Goal: Transaction & Acquisition: Purchase product/service

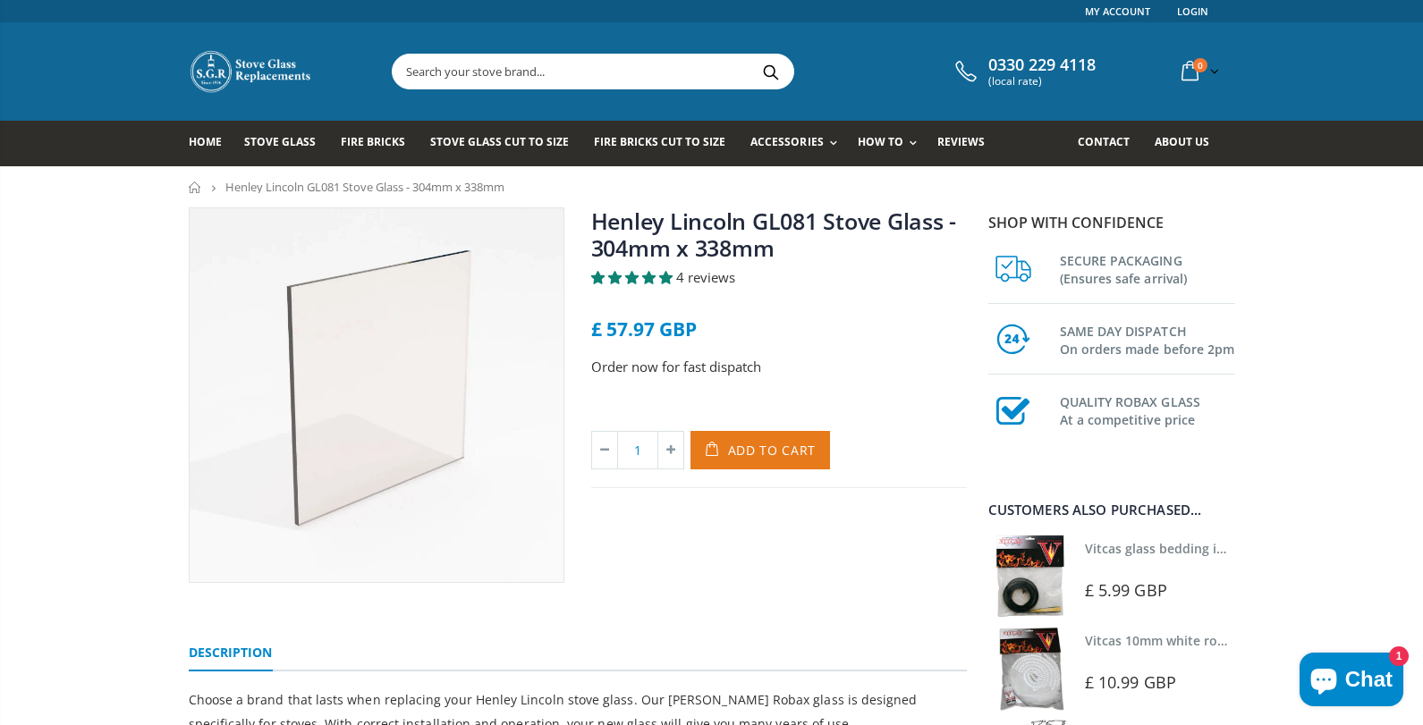
click at [746, 439] on button "Add to Cart" at bounding box center [760, 450] width 140 height 38
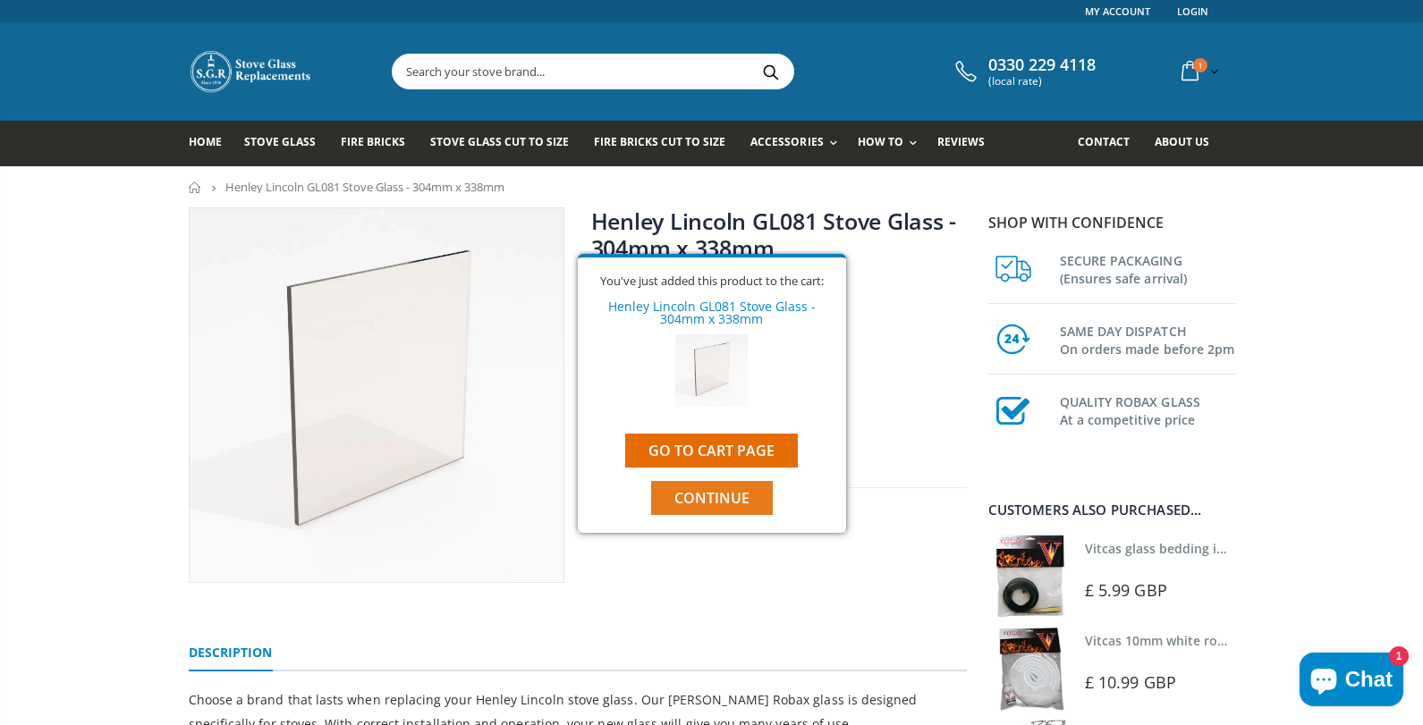
click at [704, 498] on span "Continue" at bounding box center [711, 498] width 75 height 20
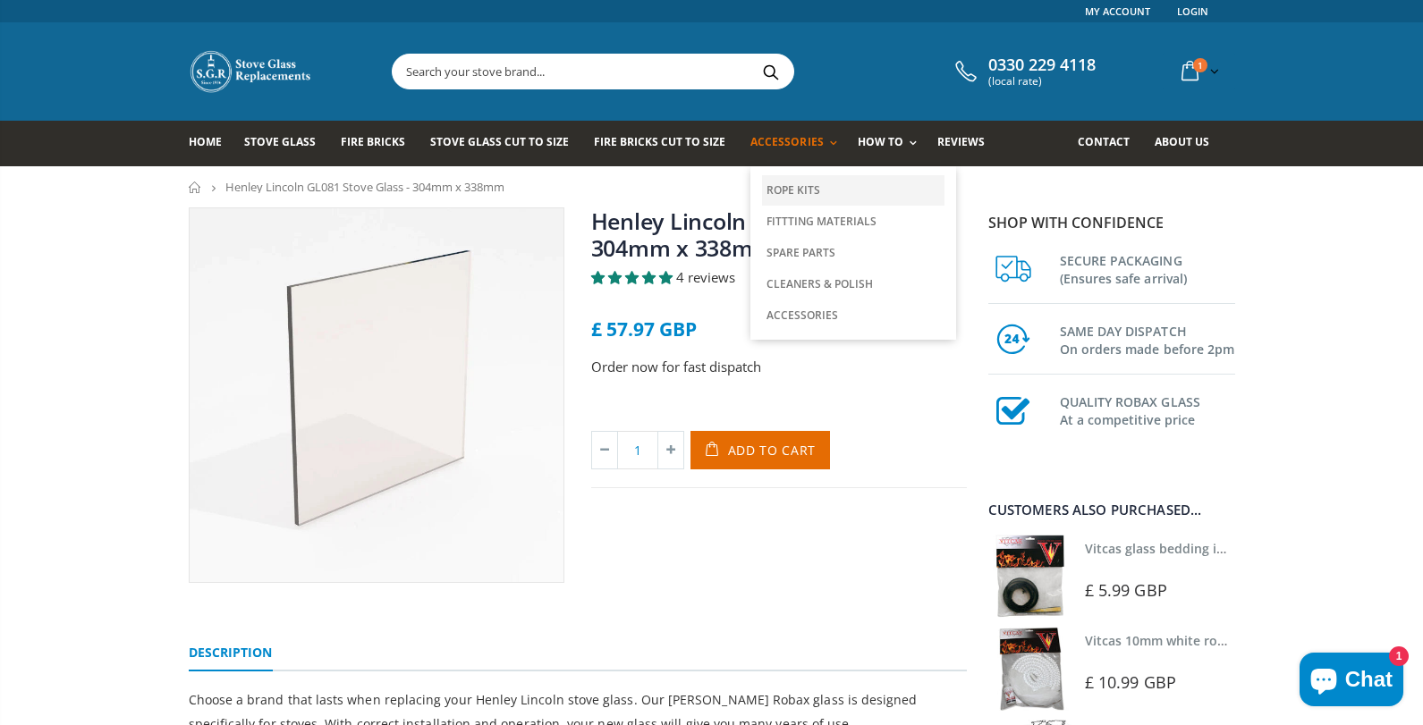
click at [791, 188] on link "Rope Kits" at bounding box center [853, 190] width 182 height 30
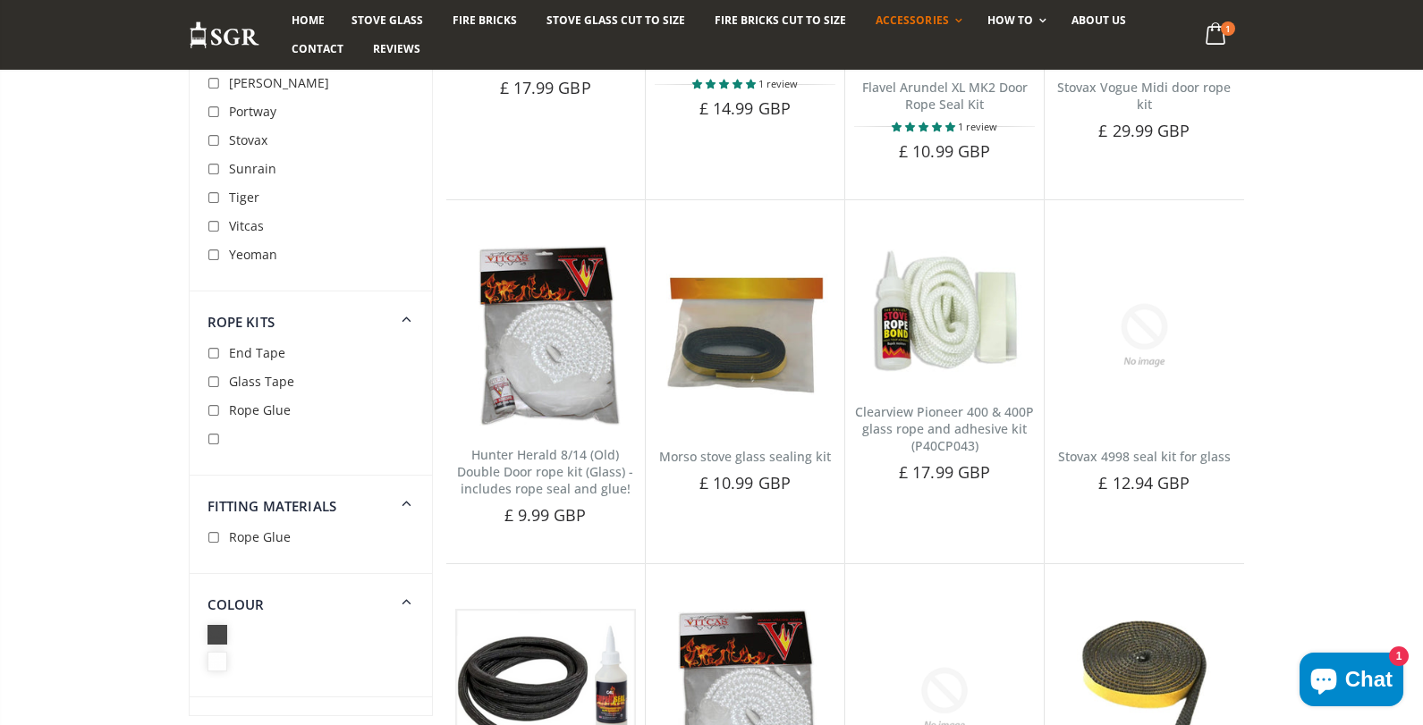
scroll to position [3082, 0]
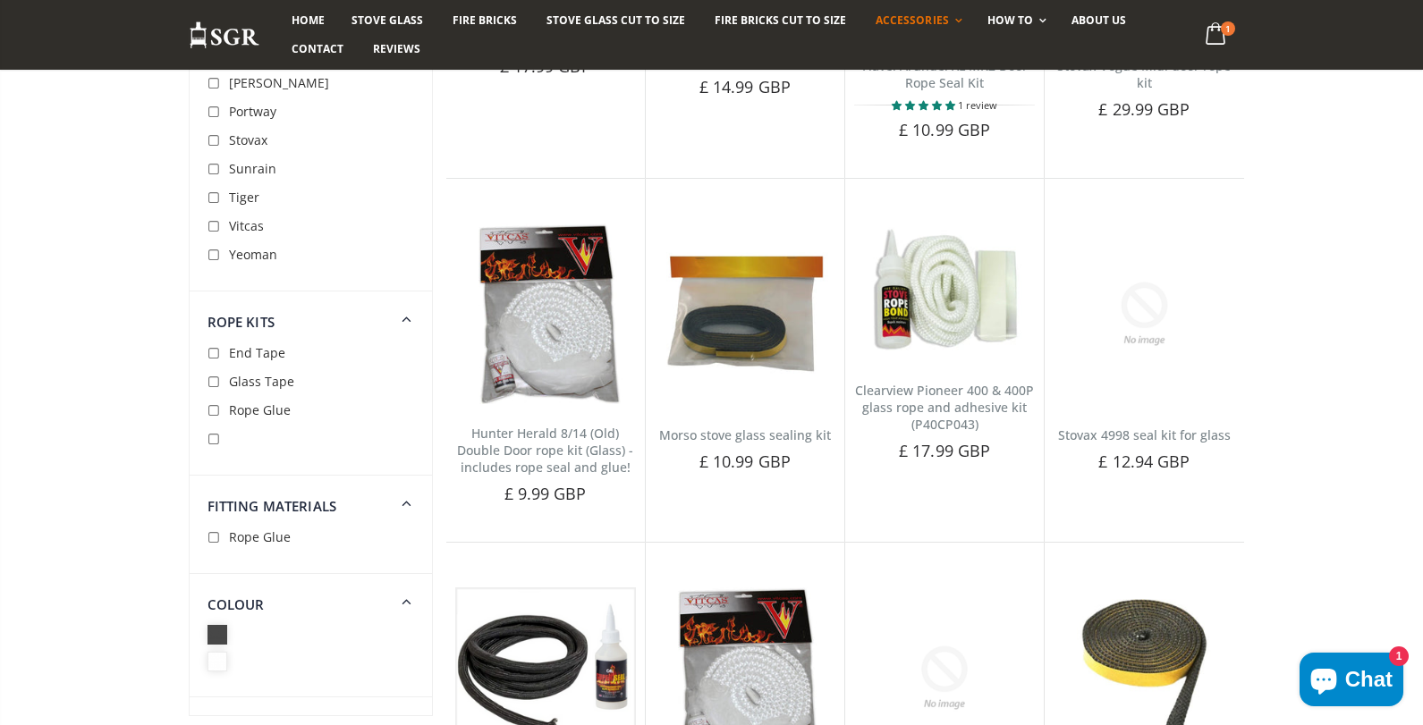
click at [213, 383] on input "checkbox" at bounding box center [216, 383] width 18 height 18
checkbox input "true"
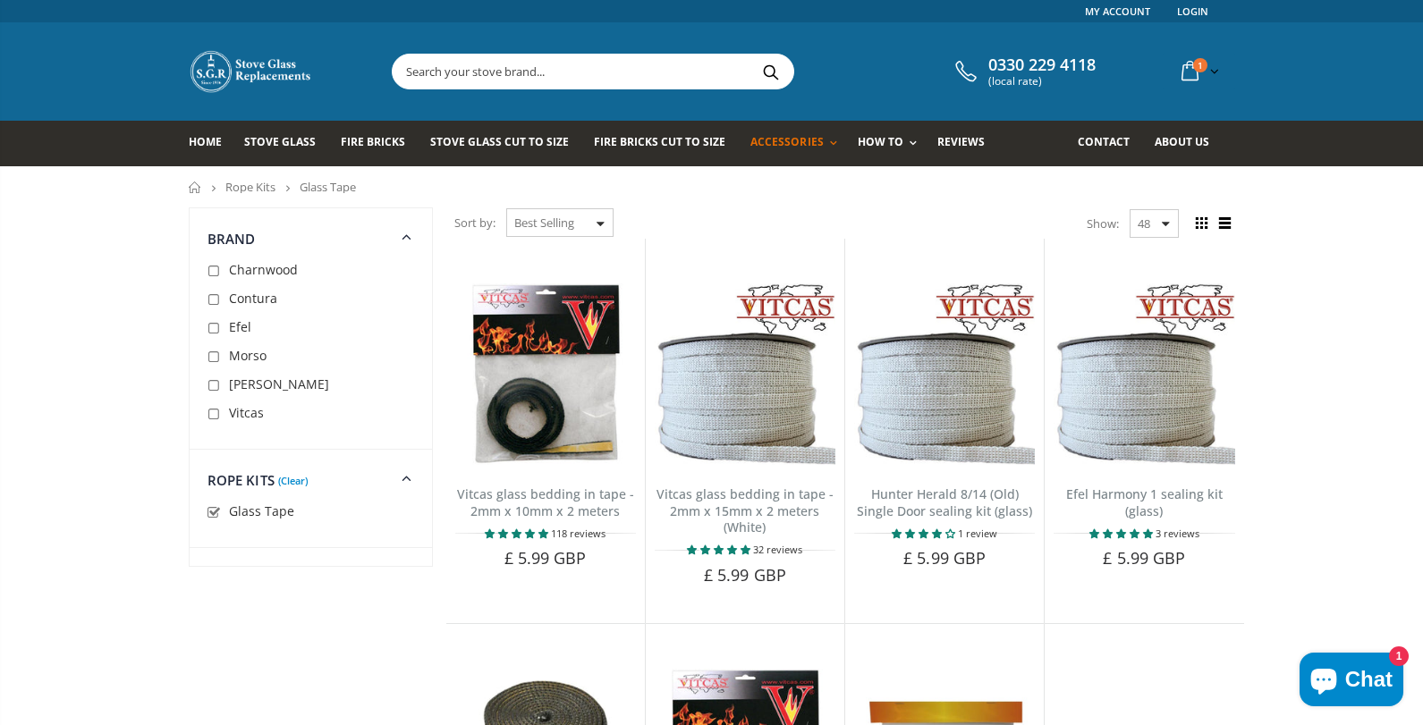
click at [215, 510] on input "checkbox" at bounding box center [216, 513] width 18 height 18
checkbox input "false"
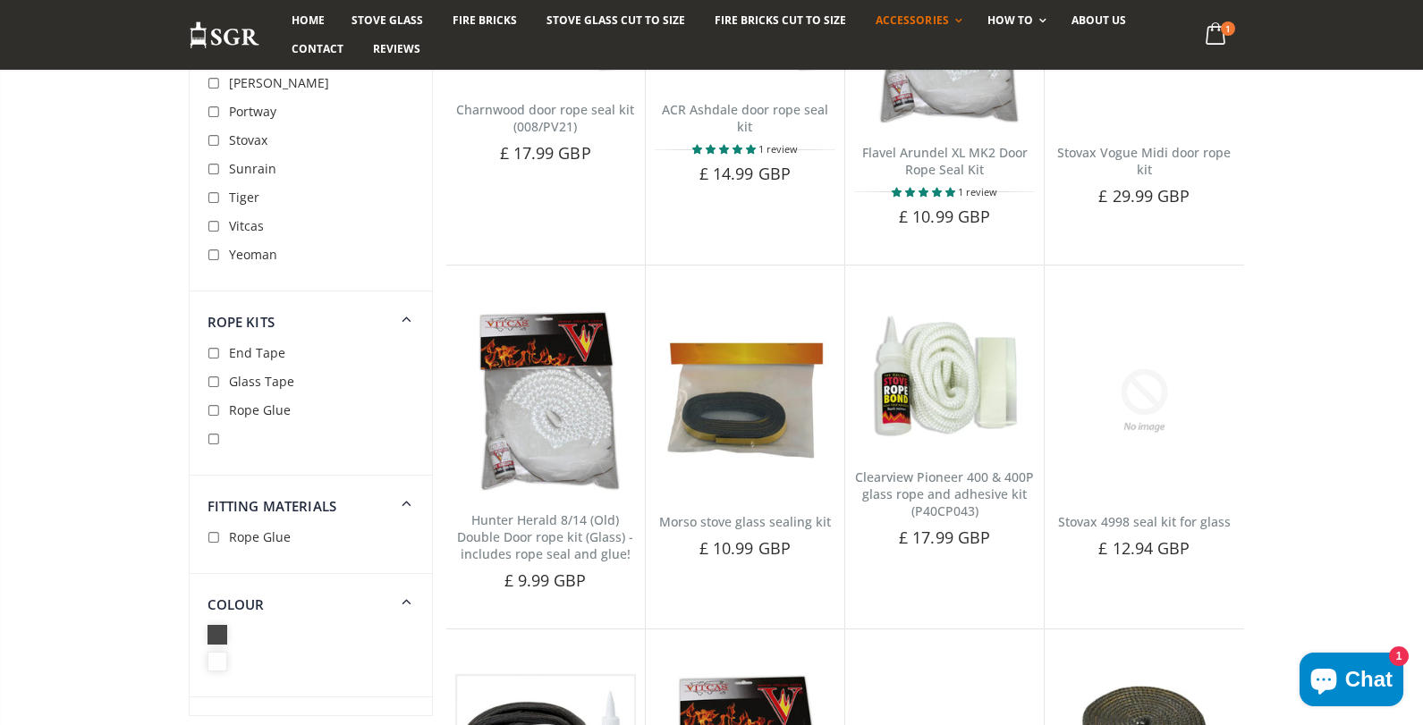
scroll to position [2643, 0]
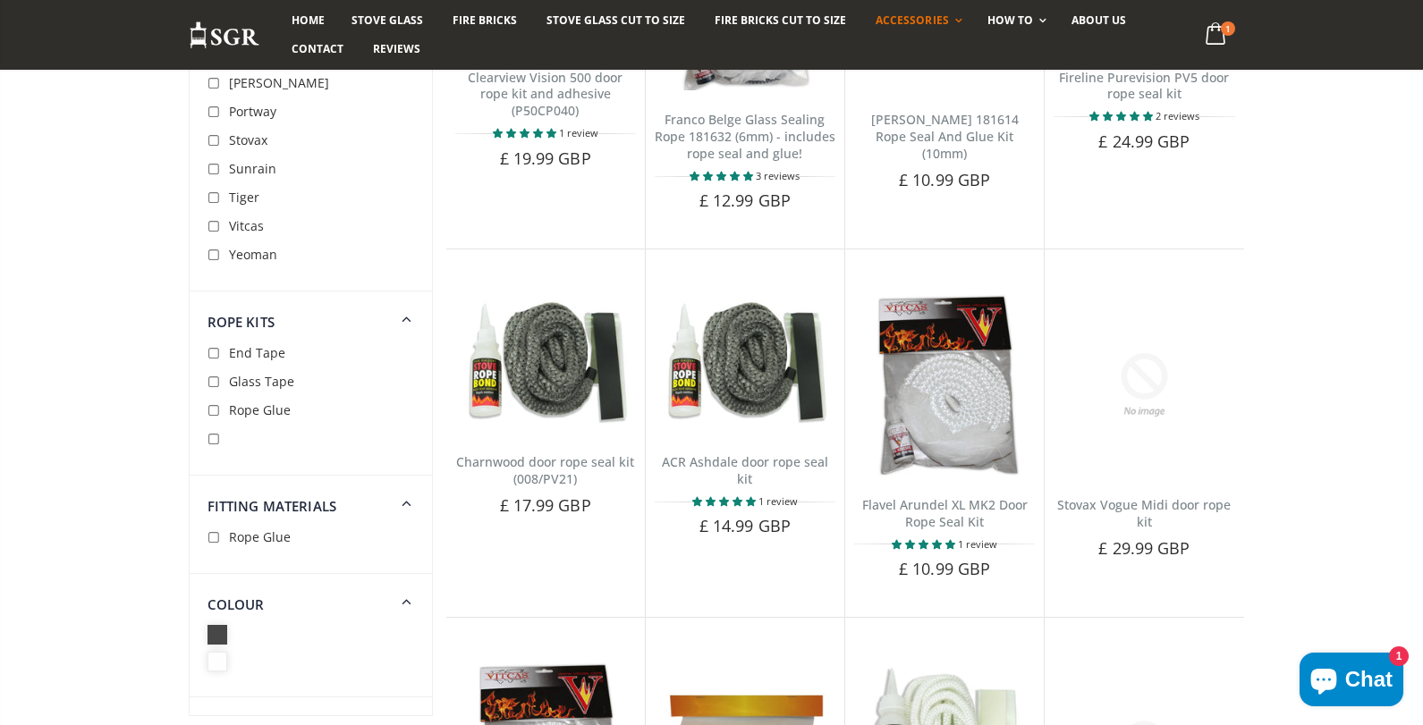
click at [216, 353] on input "checkbox" at bounding box center [216, 354] width 18 height 18
checkbox input "true"
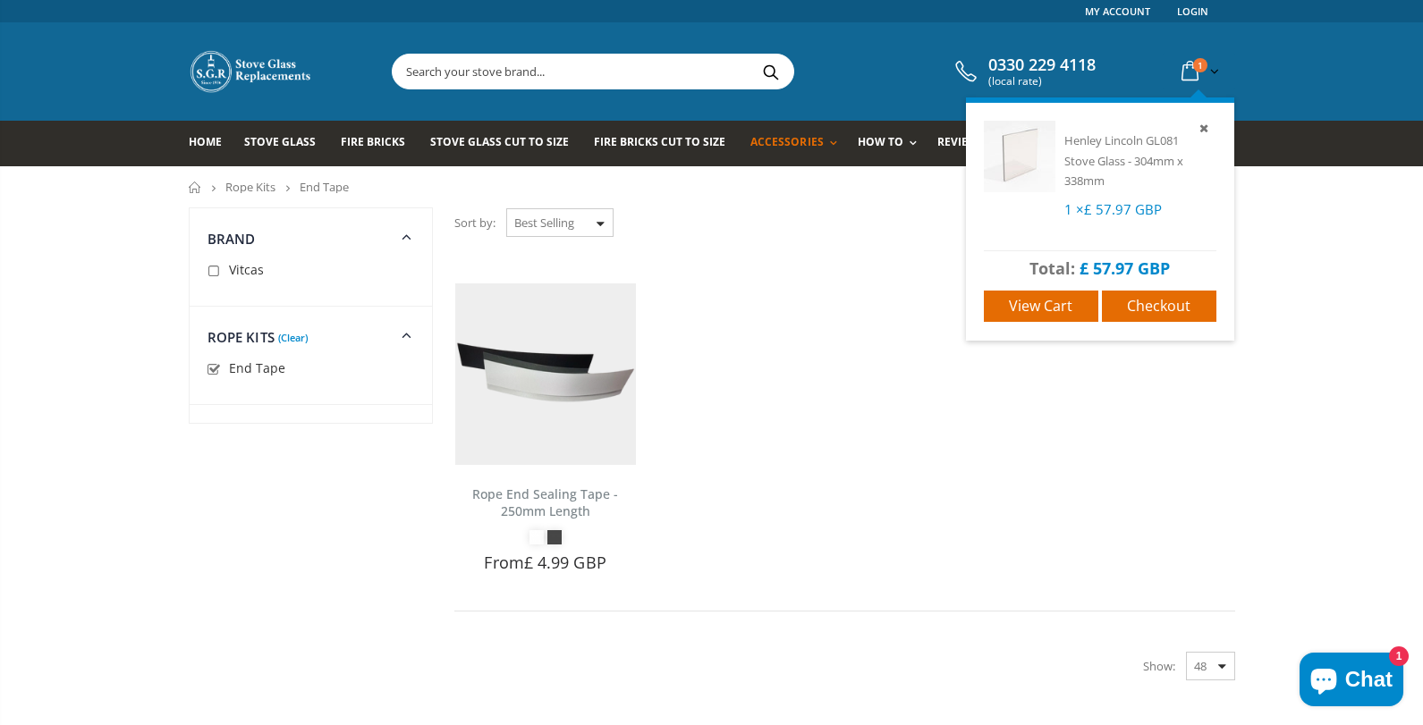
click at [1192, 72] on icon at bounding box center [1189, 71] width 31 height 32
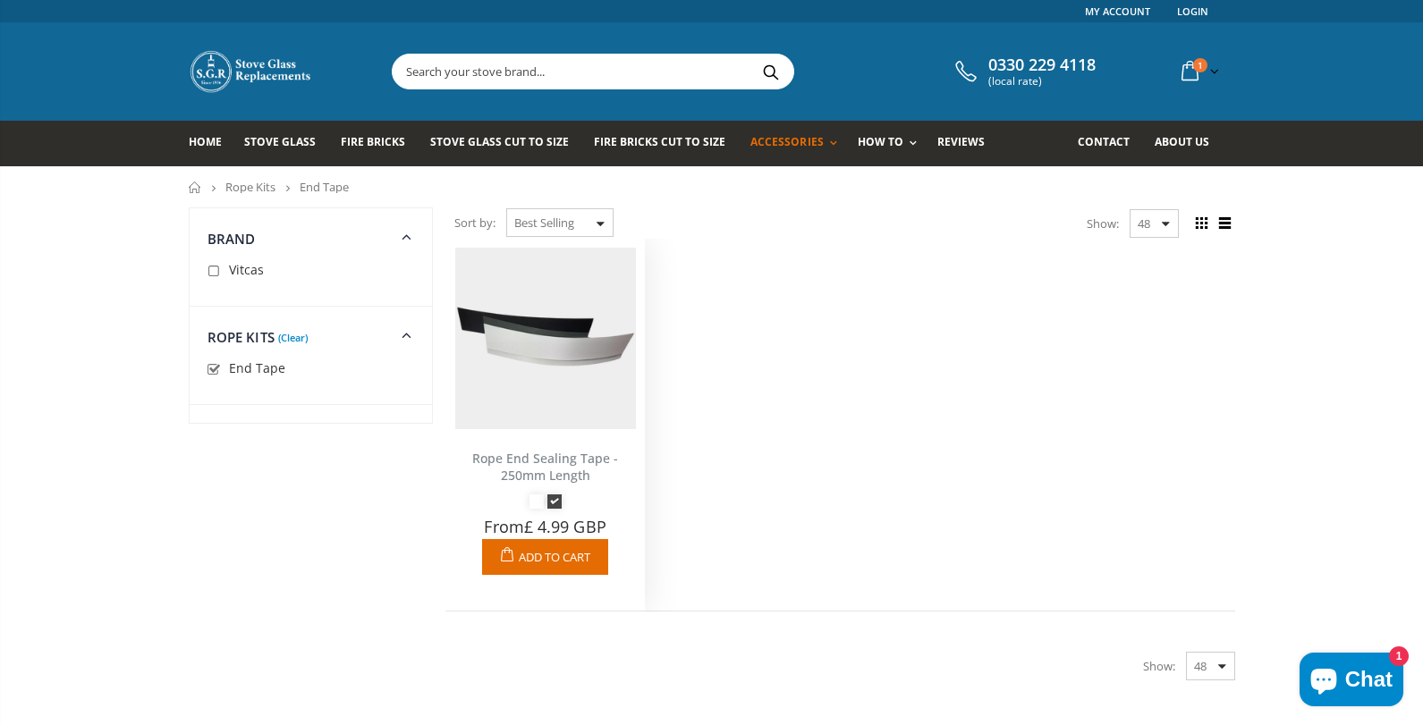
click at [553, 502] on icon at bounding box center [554, 502] width 14 height 14
click at [550, 558] on span "Add to Cart" at bounding box center [555, 557] width 72 height 16
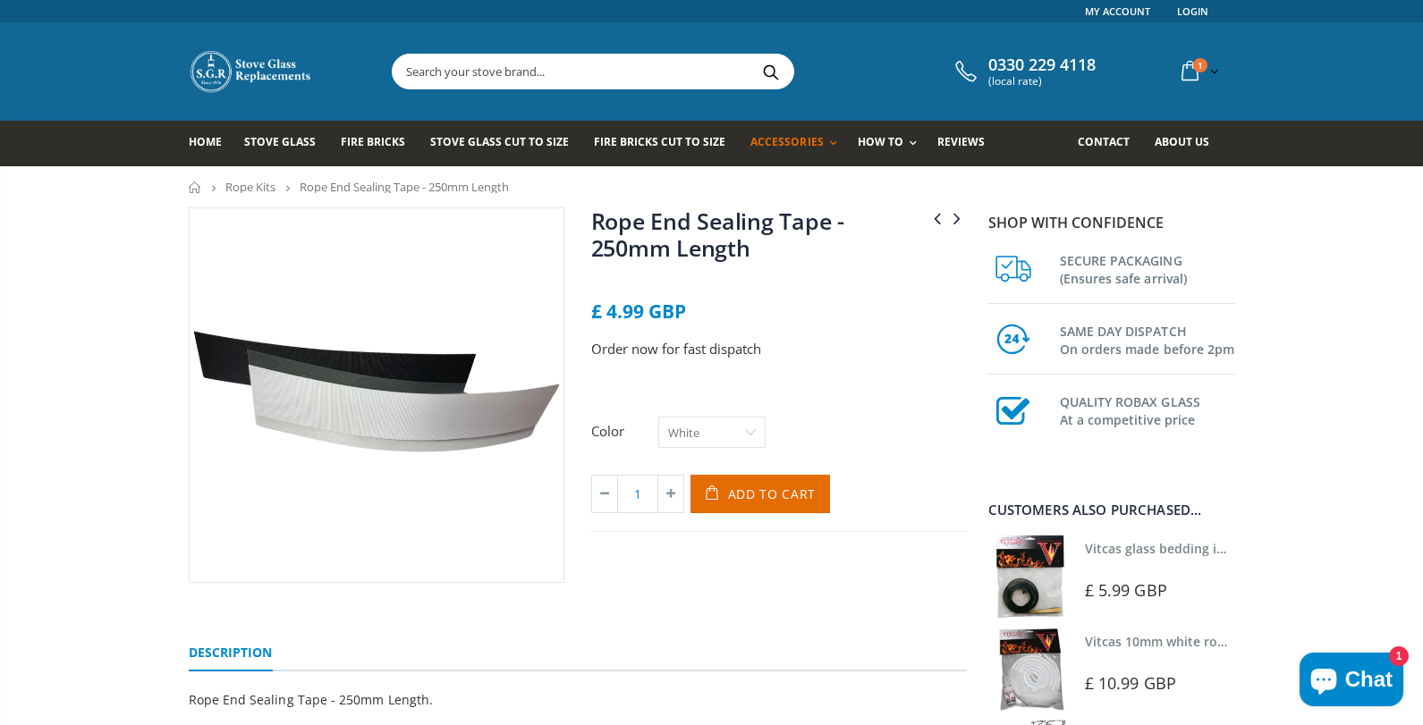
click at [746, 429] on select "White Black" at bounding box center [711, 432] width 107 height 31
click at [658, 417] on select "White Black" at bounding box center [711, 432] width 107 height 31
click at [743, 493] on span "Add to Cart" at bounding box center [772, 494] width 89 height 17
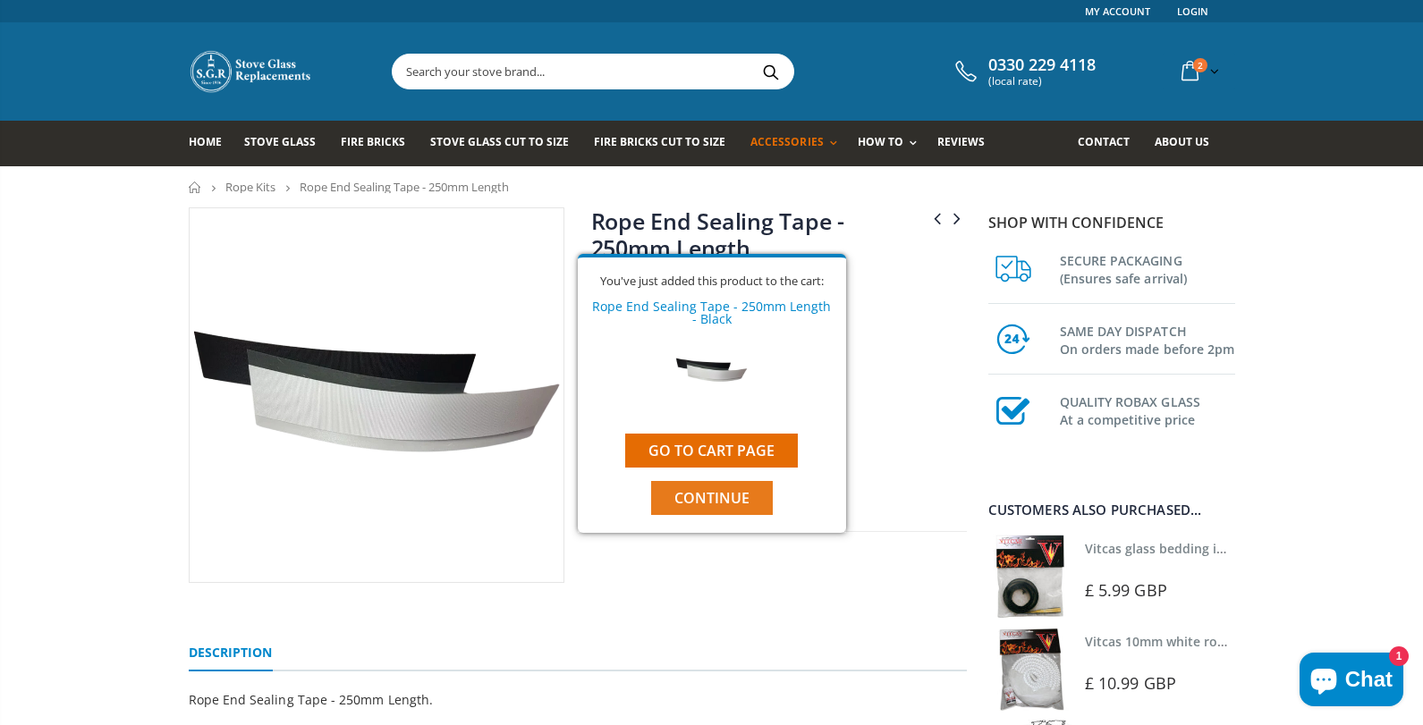
click at [704, 493] on span "Continue" at bounding box center [711, 498] width 75 height 20
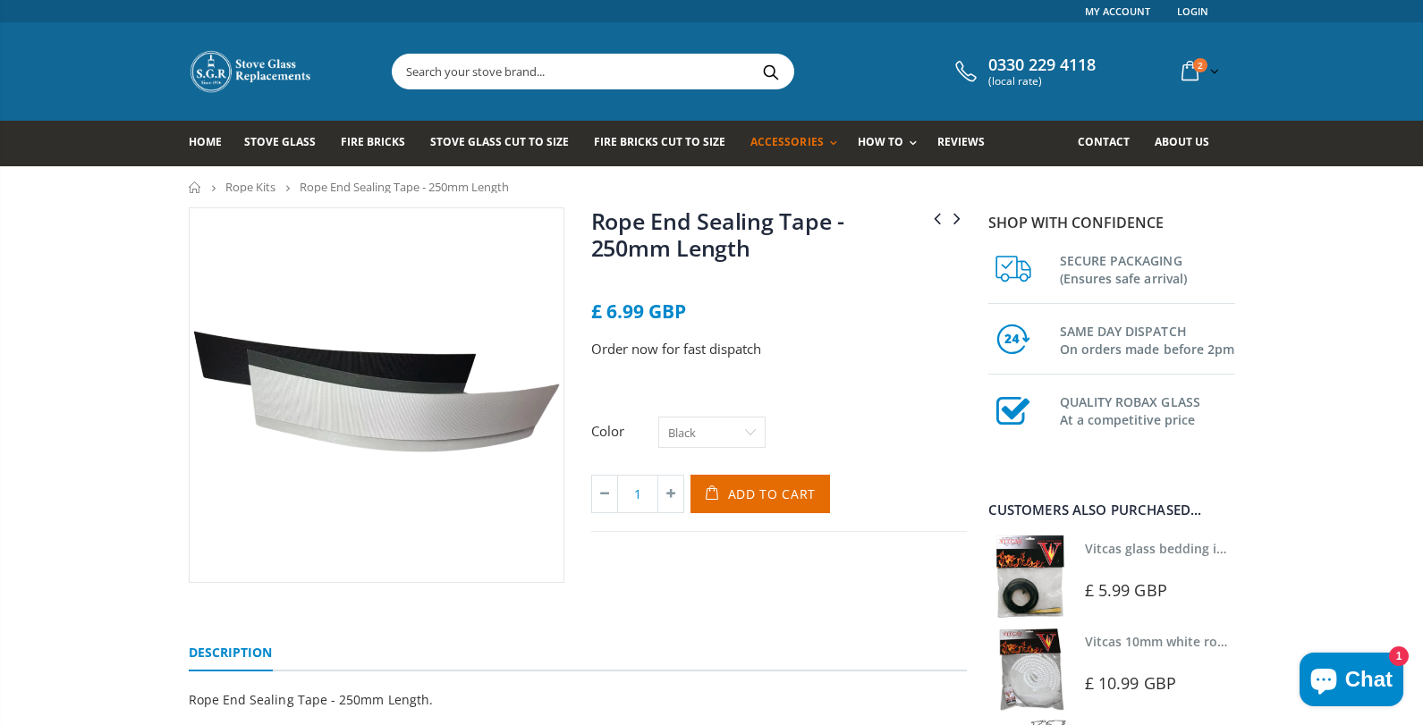
click at [754, 433] on select "White Black" at bounding box center [711, 432] width 107 height 31
select select "White"
click at [658, 417] on select "White Black" at bounding box center [711, 432] width 107 height 31
click at [729, 482] on icon "submit" at bounding box center [716, 494] width 30 height 38
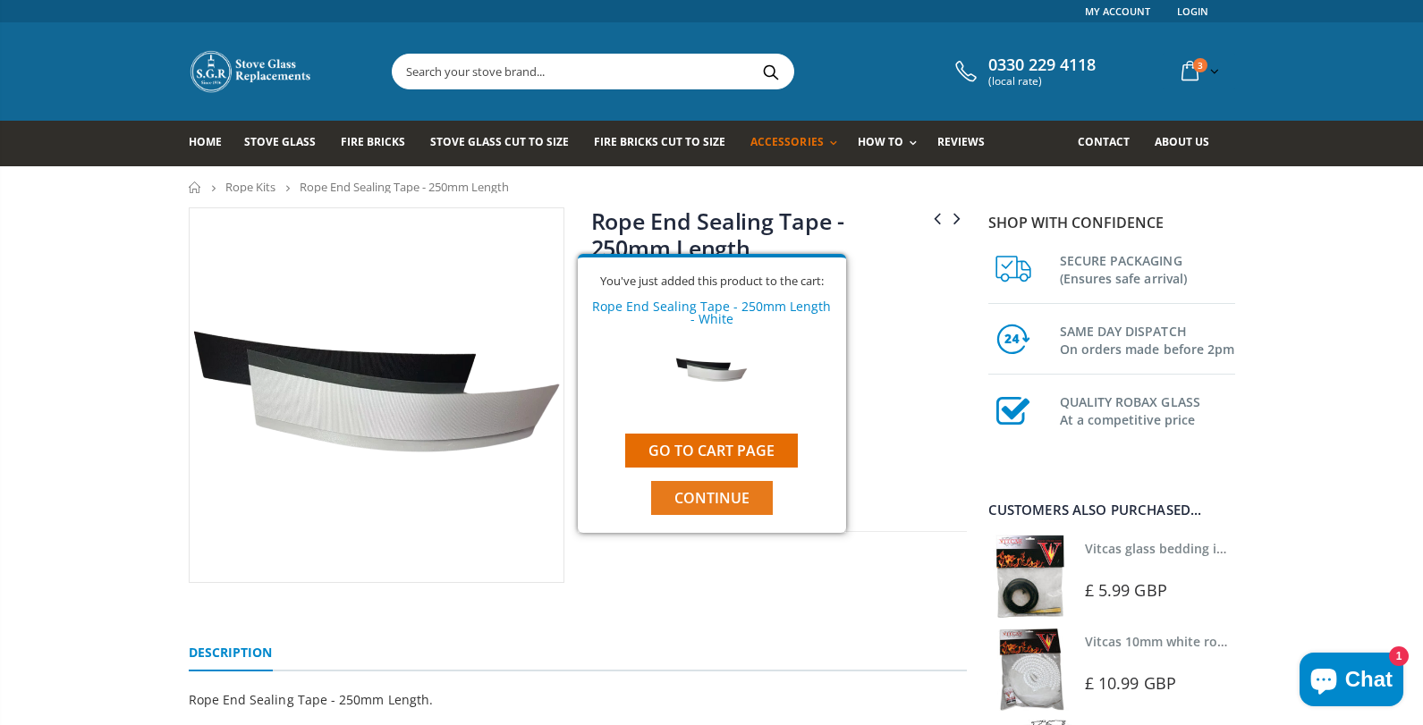
click at [708, 491] on span "Continue" at bounding box center [711, 498] width 75 height 20
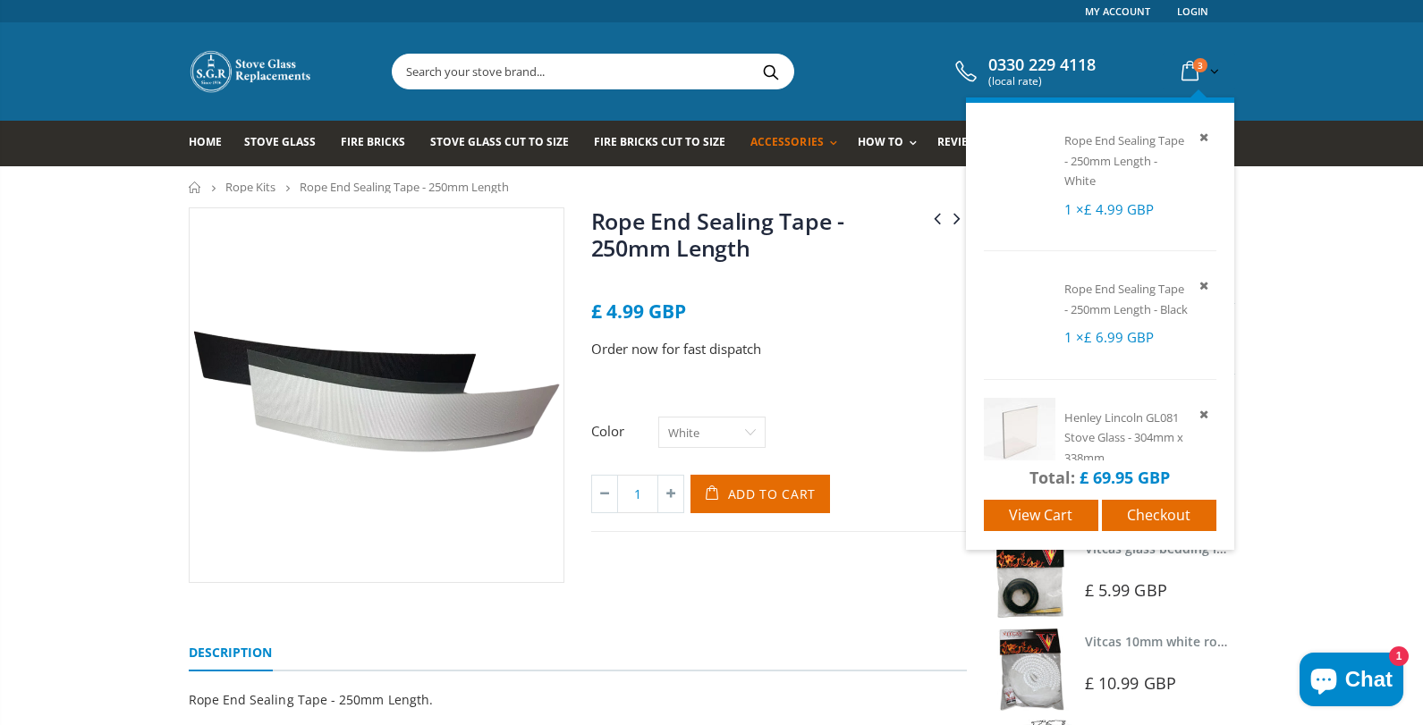
click at [1192, 70] on icon at bounding box center [1189, 71] width 31 height 32
click at [1196, 285] on icon at bounding box center [1204, 285] width 16 height 16
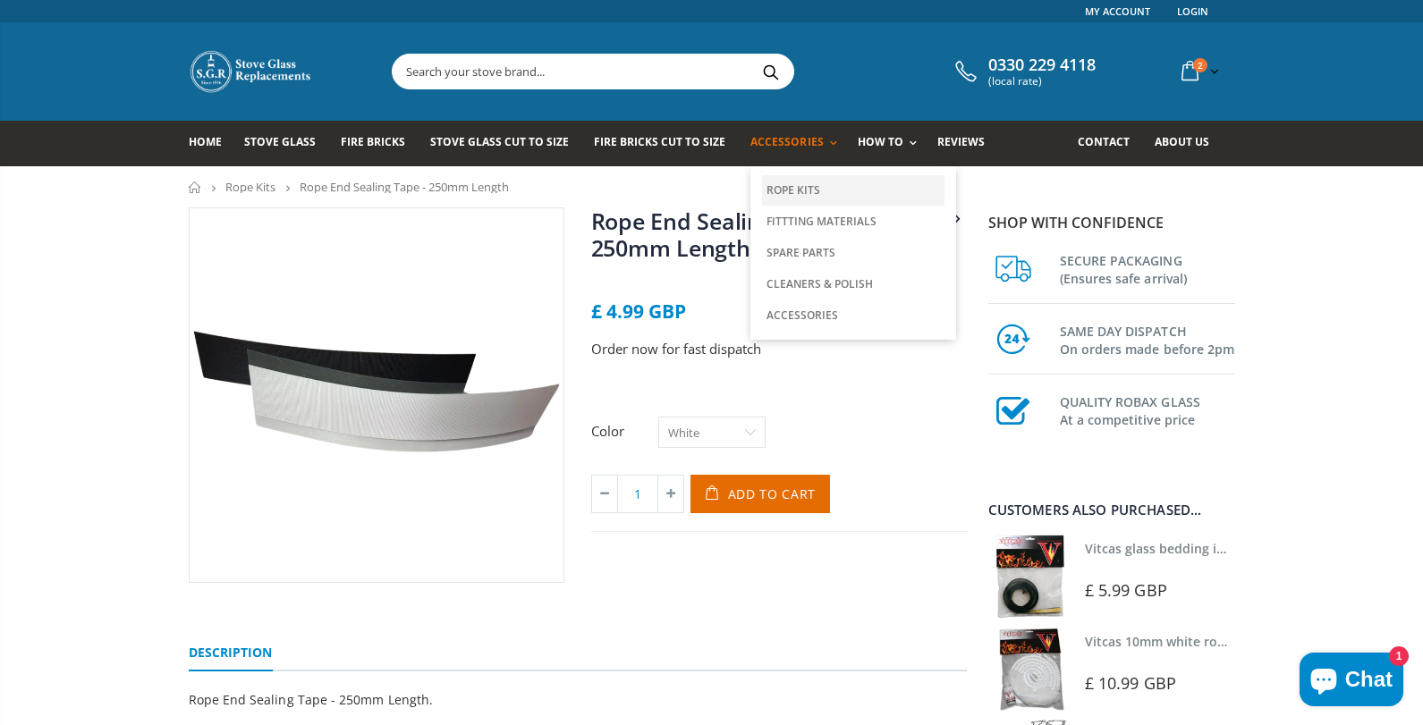
click at [774, 191] on link "Rope Kits" at bounding box center [853, 190] width 182 height 30
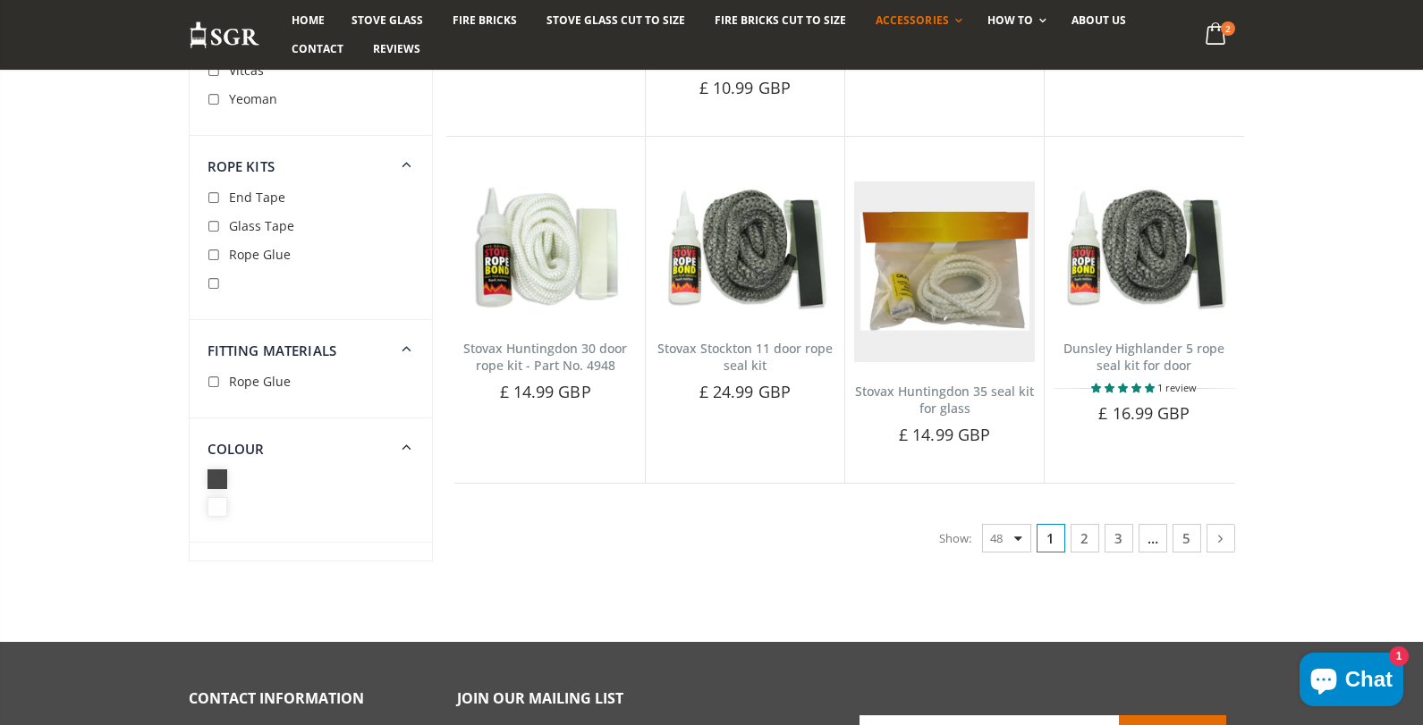
scroll to position [4248, 0]
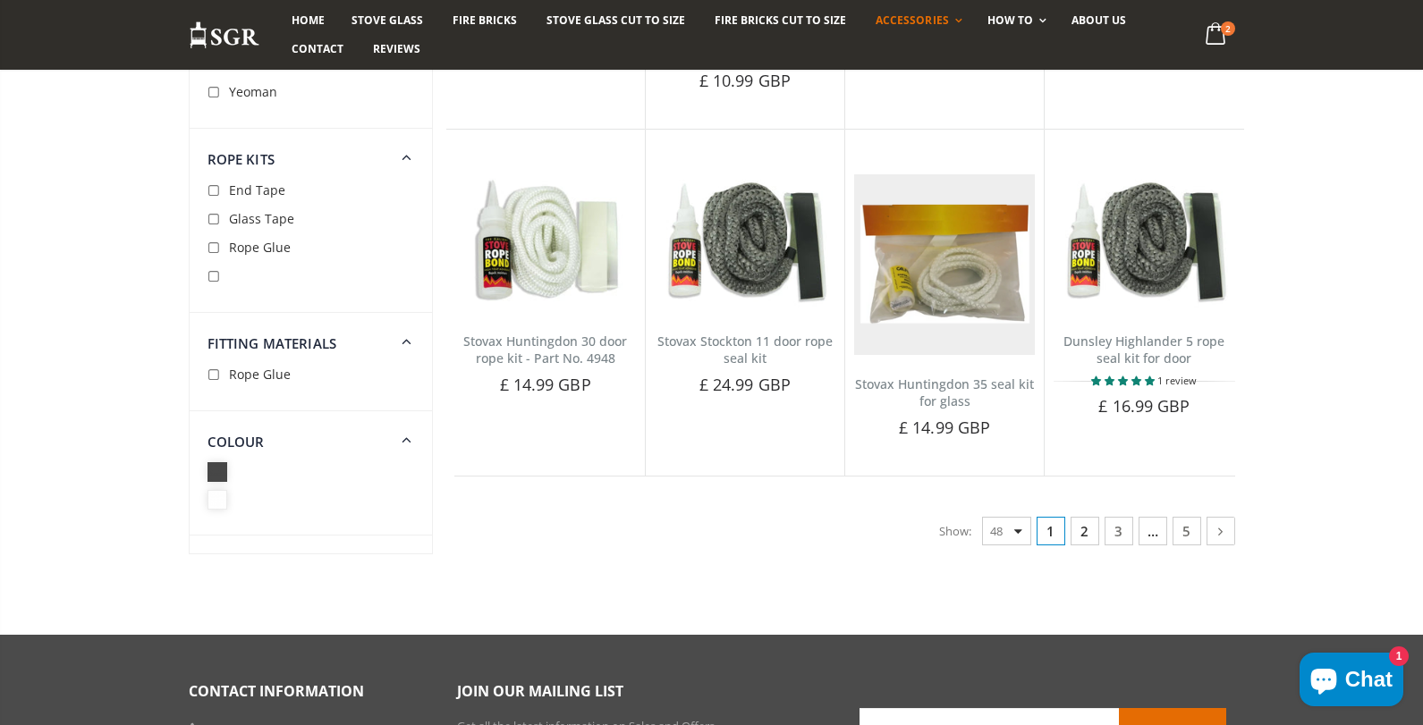
click at [1080, 529] on link "2" at bounding box center [1085, 531] width 29 height 29
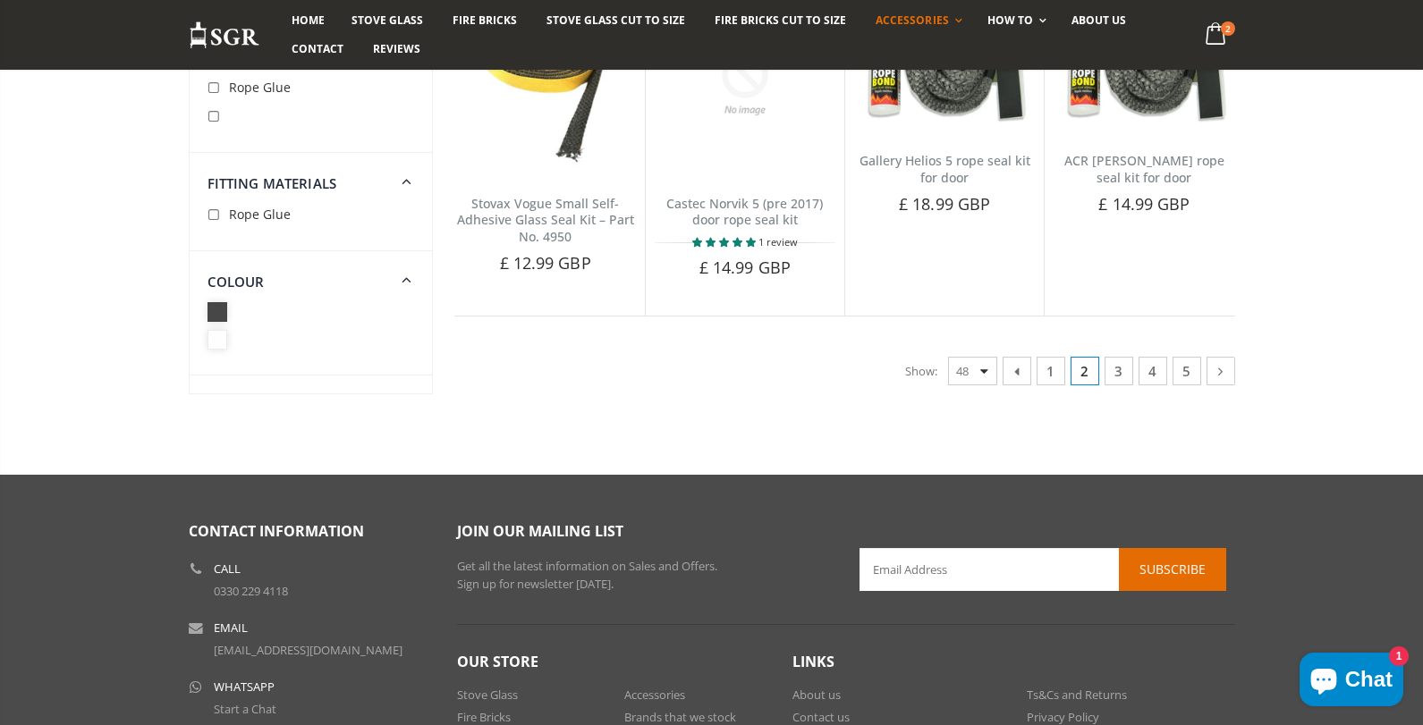
scroll to position [4272, 0]
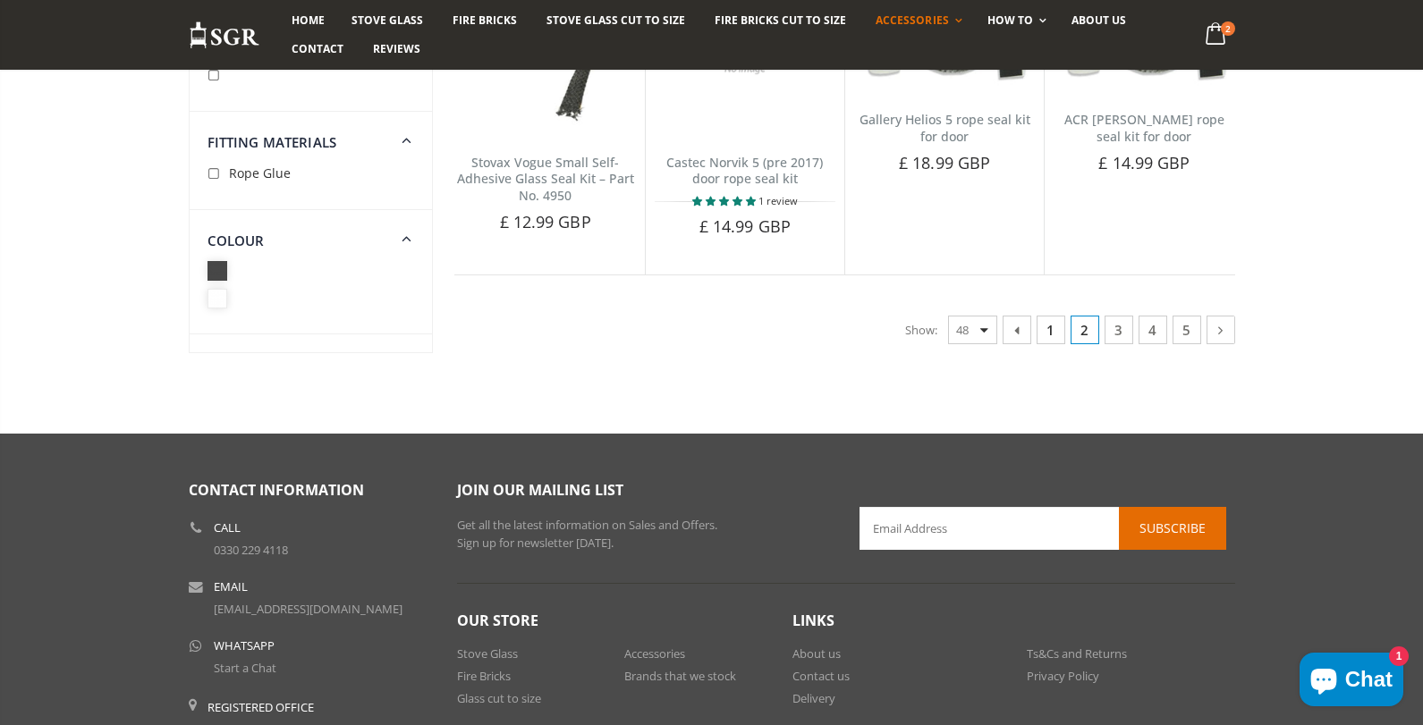
click at [1050, 331] on link "1" at bounding box center [1051, 330] width 29 height 29
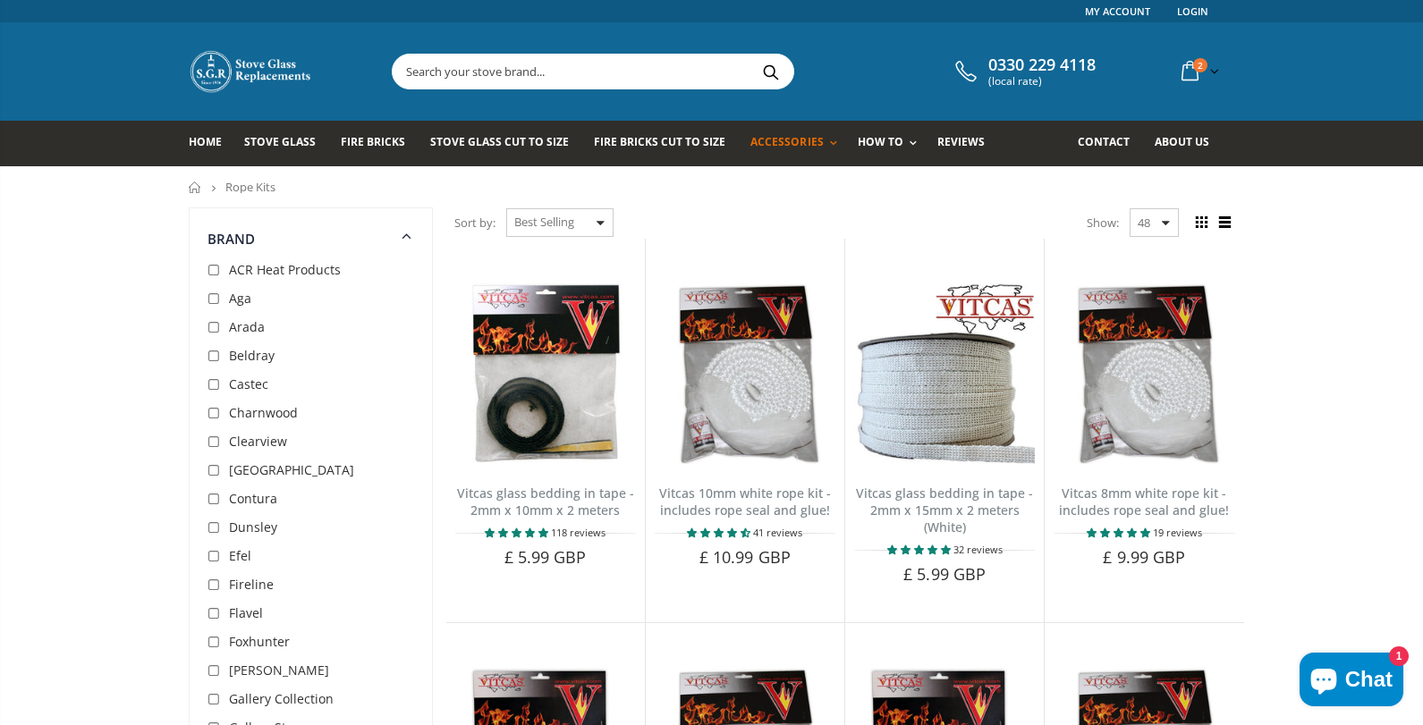
click at [1165, 224] on div "Show: 48 24 36 All" at bounding box center [1133, 222] width 92 height 29
click at [438, 72] on input "text" at bounding box center [693, 72] width 601 height 34
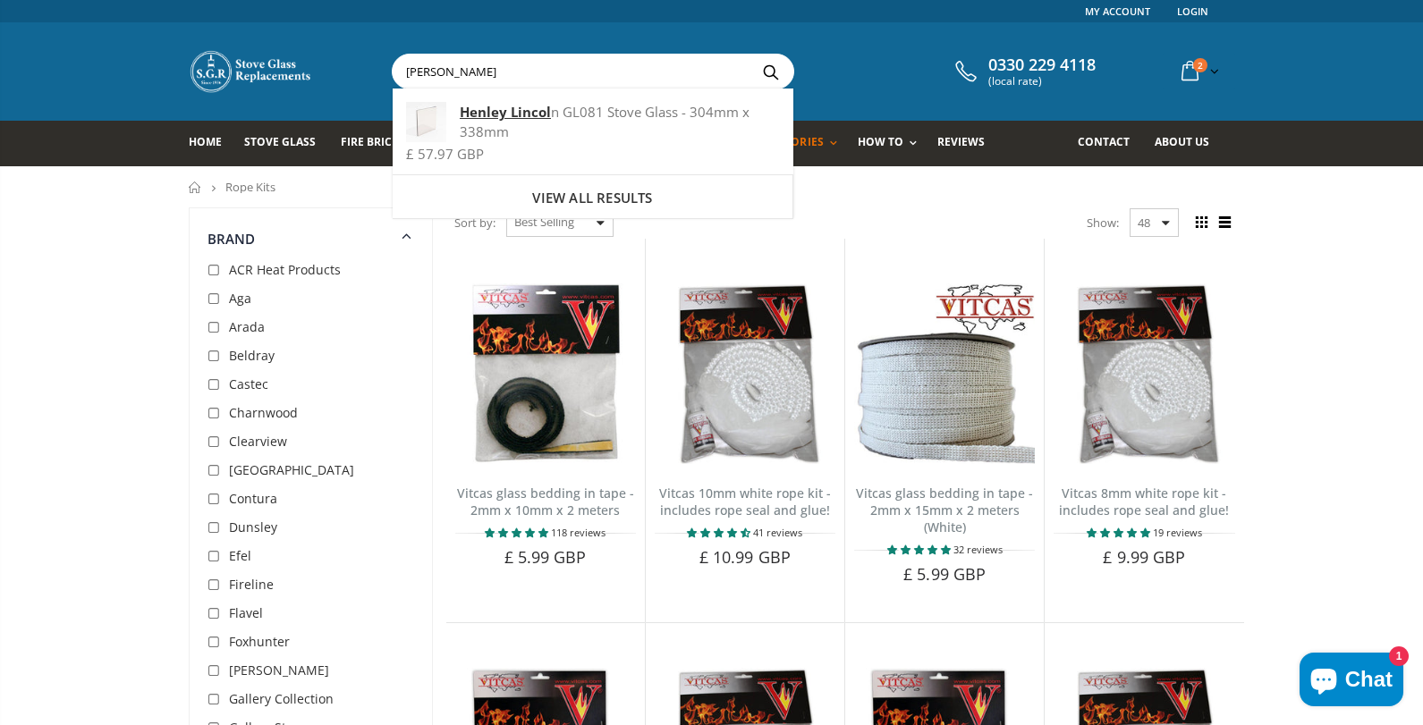
type input "henley lincoln"
click at [751, 55] on button "Search" at bounding box center [771, 72] width 40 height 34
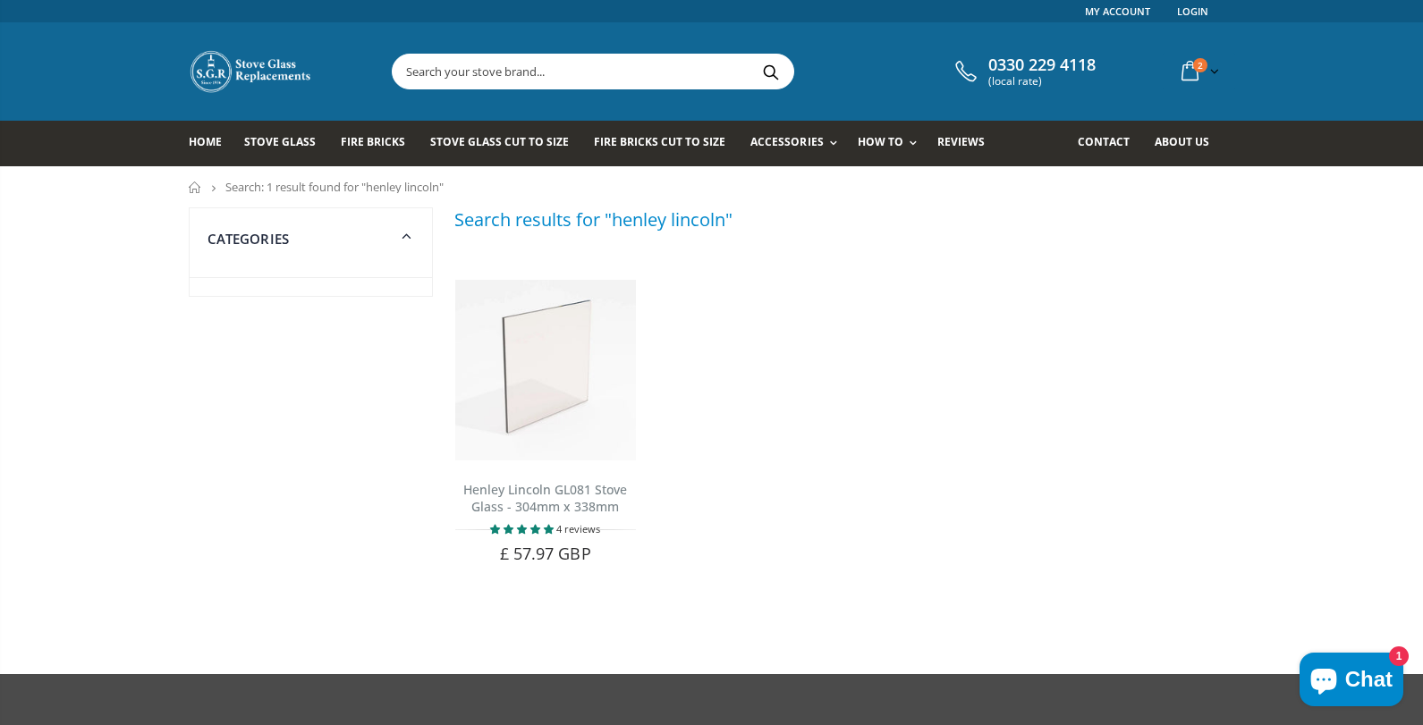
click at [544, 71] on input "text" at bounding box center [693, 72] width 601 height 34
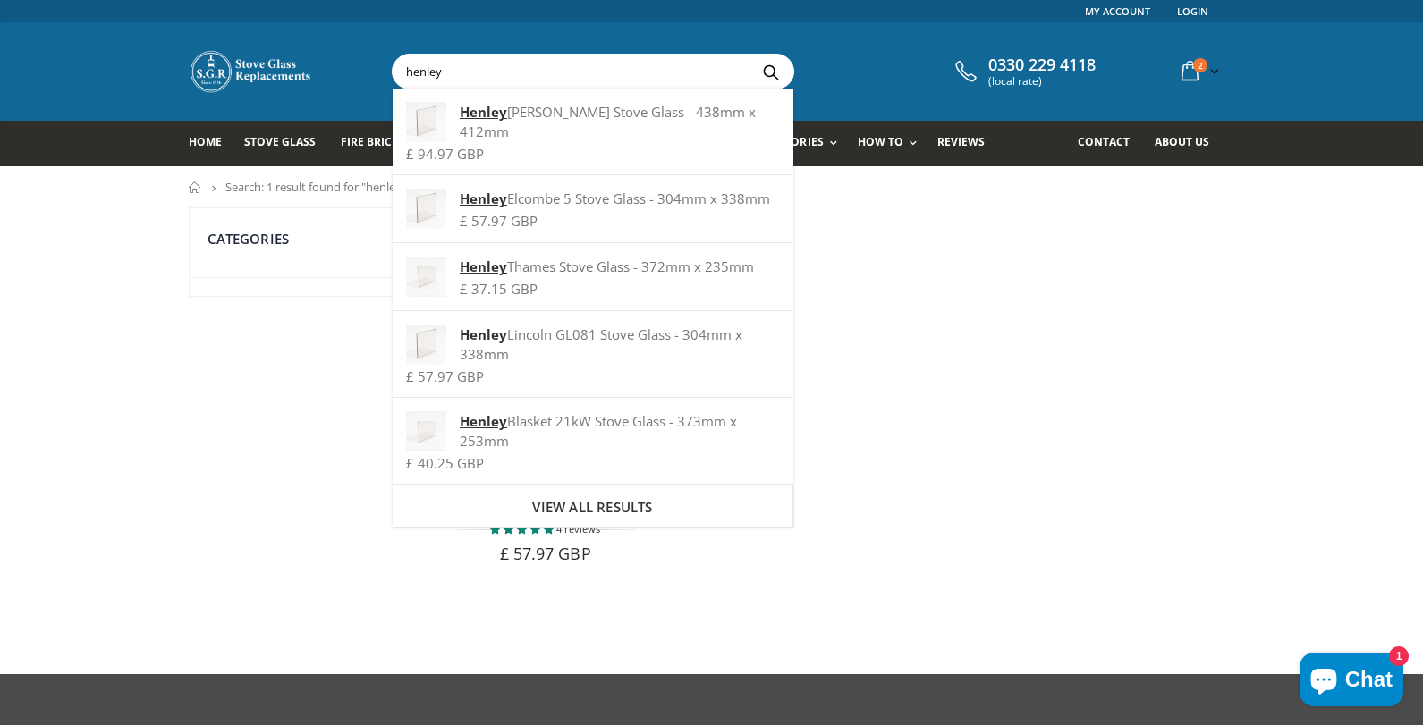
type input "henley"
click at [882, 316] on ul "Henley Lincoln GL081 Stove Glass - 304mm x 338mm 4 reviews Choose a brand that …" at bounding box center [844, 419] width 799 height 368
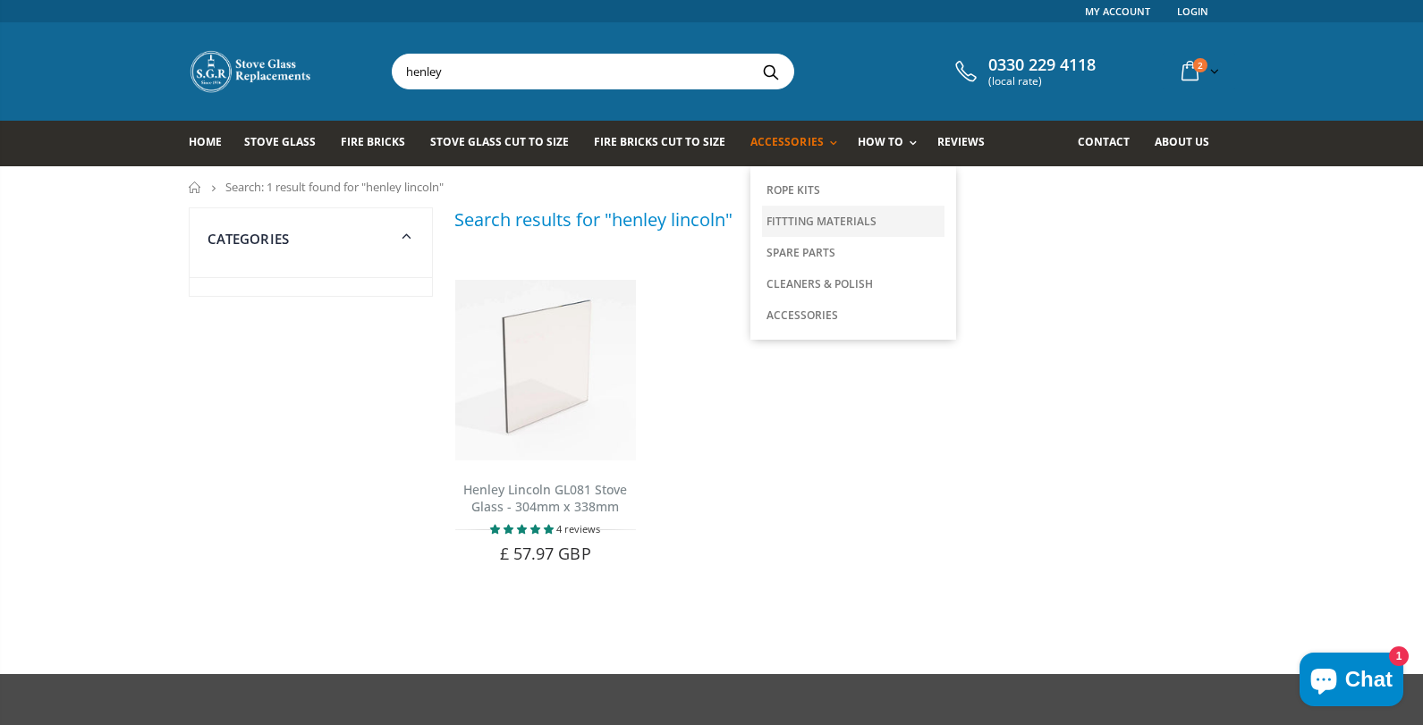
click at [817, 219] on link "Fittting Materials" at bounding box center [853, 221] width 182 height 31
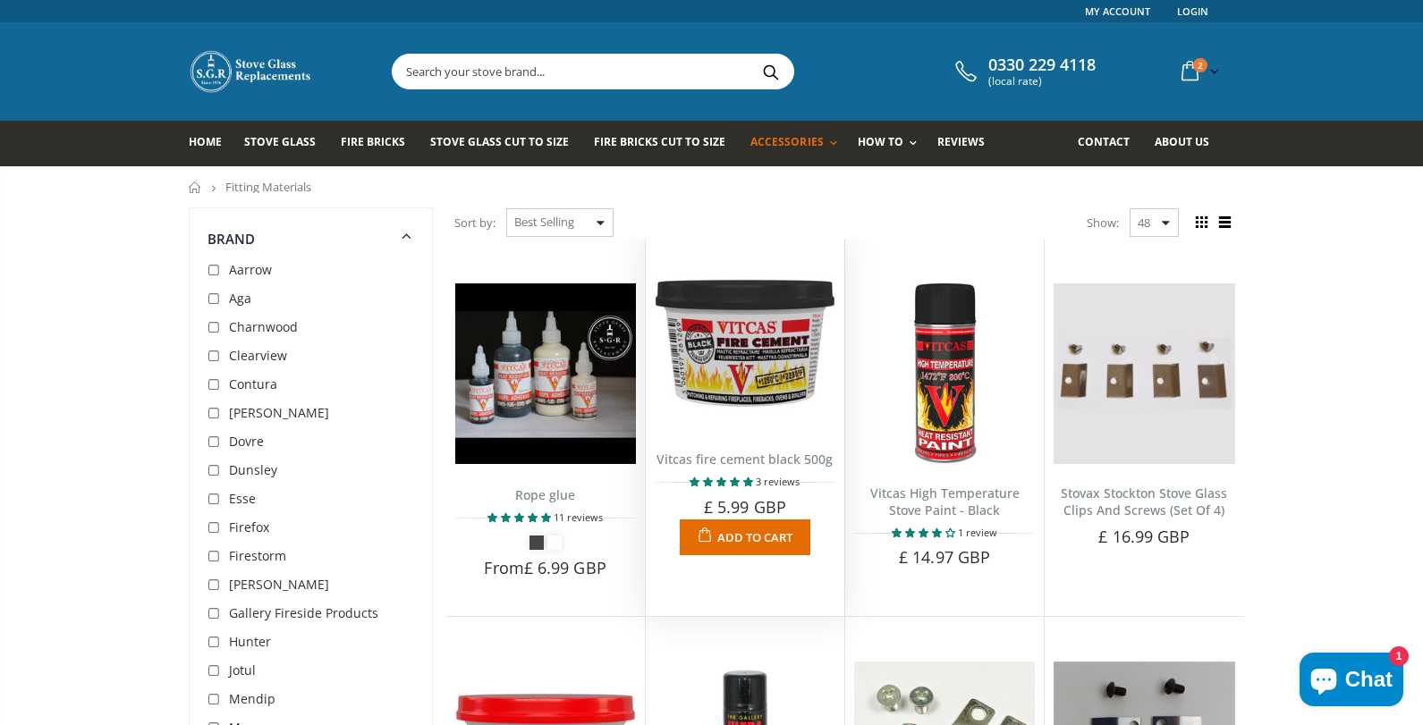
click at [740, 389] on img at bounding box center [745, 338] width 181 height 181
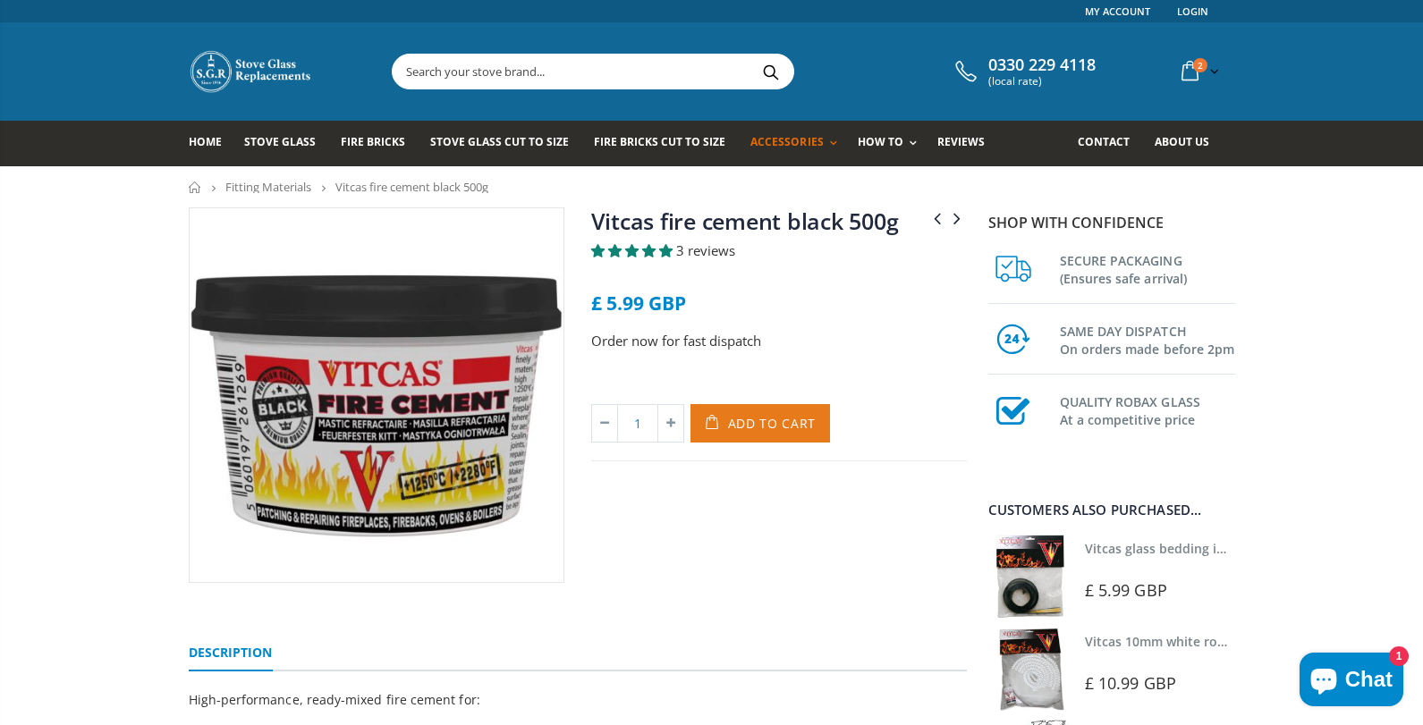
click at [752, 428] on span "Add to Cart" at bounding box center [772, 423] width 89 height 17
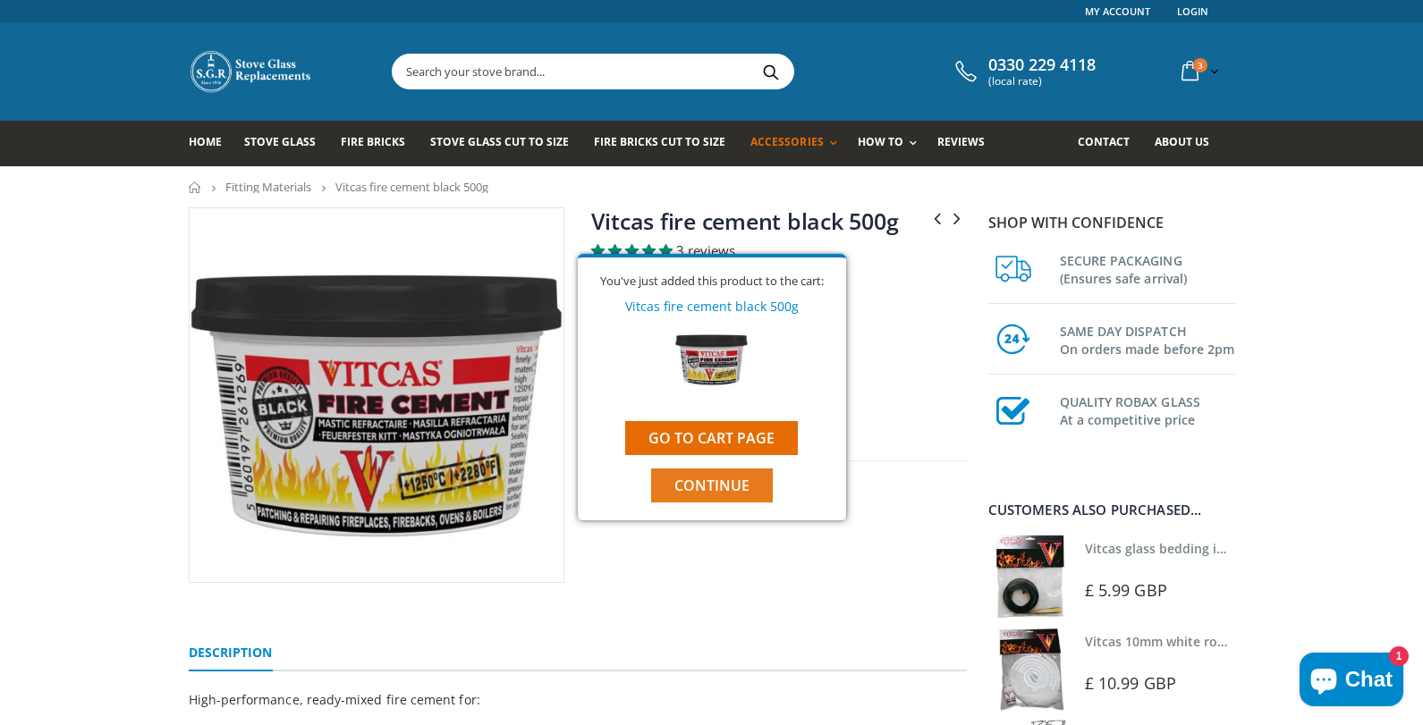
click at [715, 487] on span "Continue" at bounding box center [711, 486] width 75 height 20
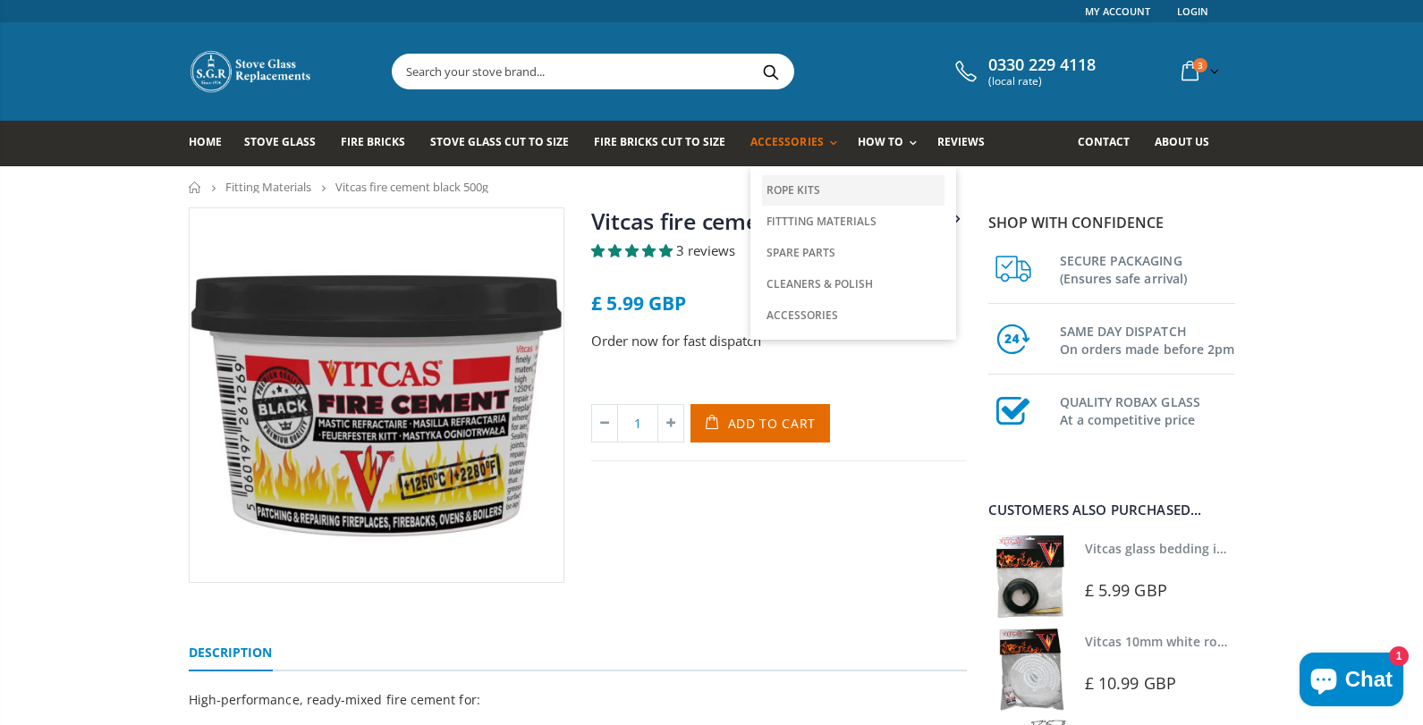
click at [776, 189] on link "Rope Kits" at bounding box center [853, 190] width 182 height 30
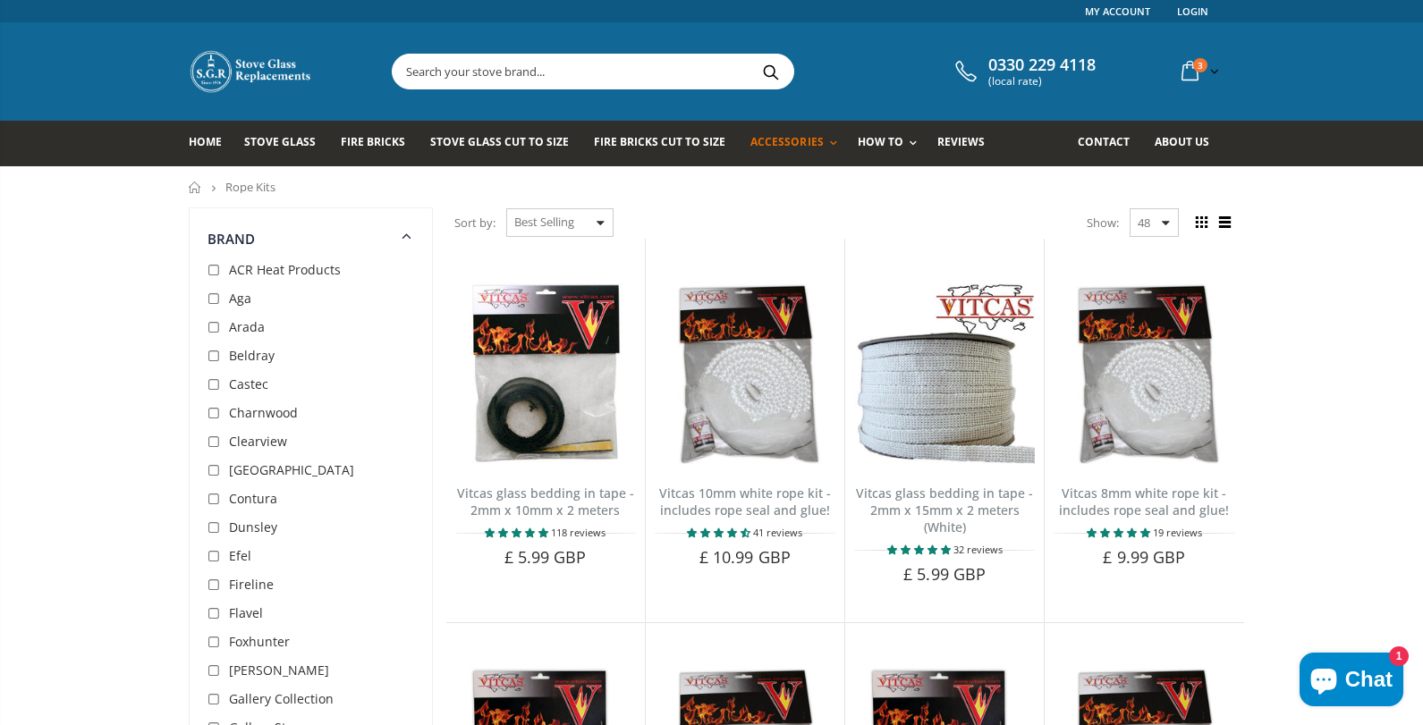
click at [439, 73] on input "text" at bounding box center [693, 72] width 601 height 34
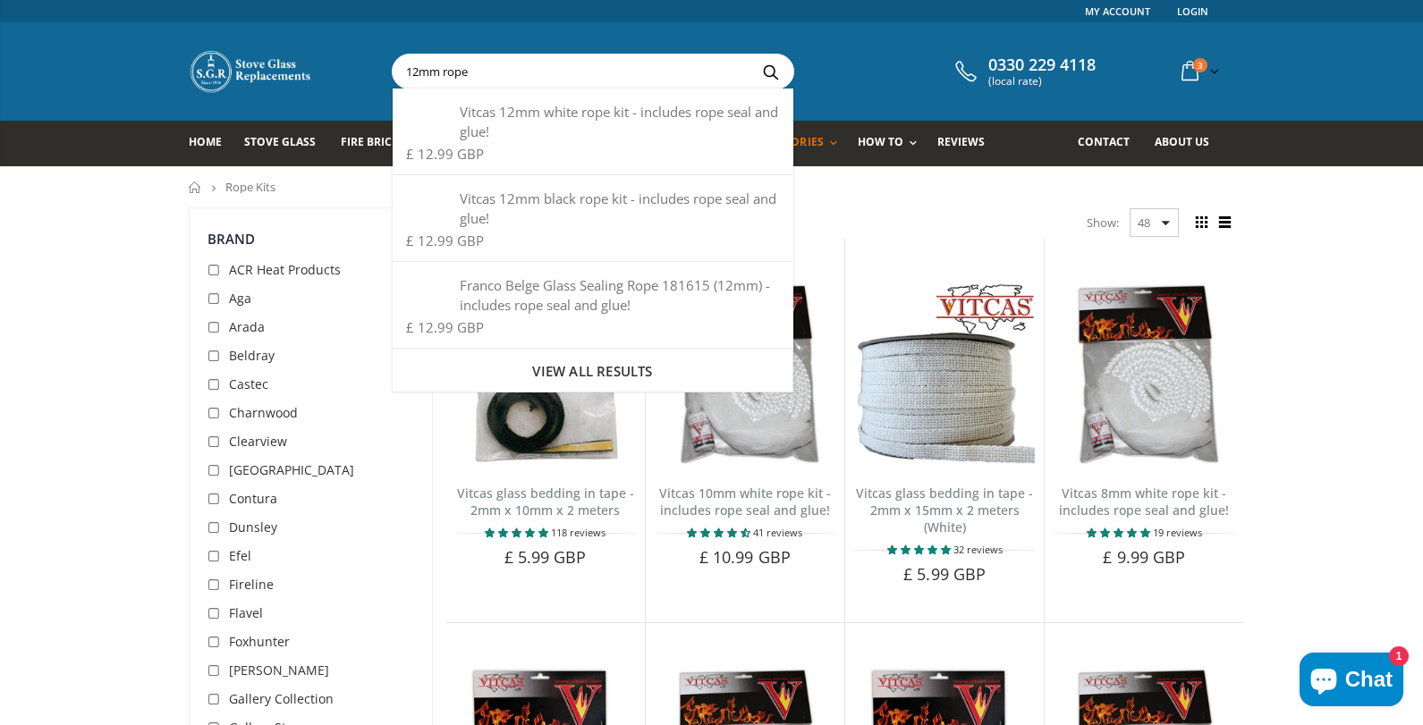
type input "12mm rope"
click at [751, 55] on button "Search" at bounding box center [771, 72] width 40 height 34
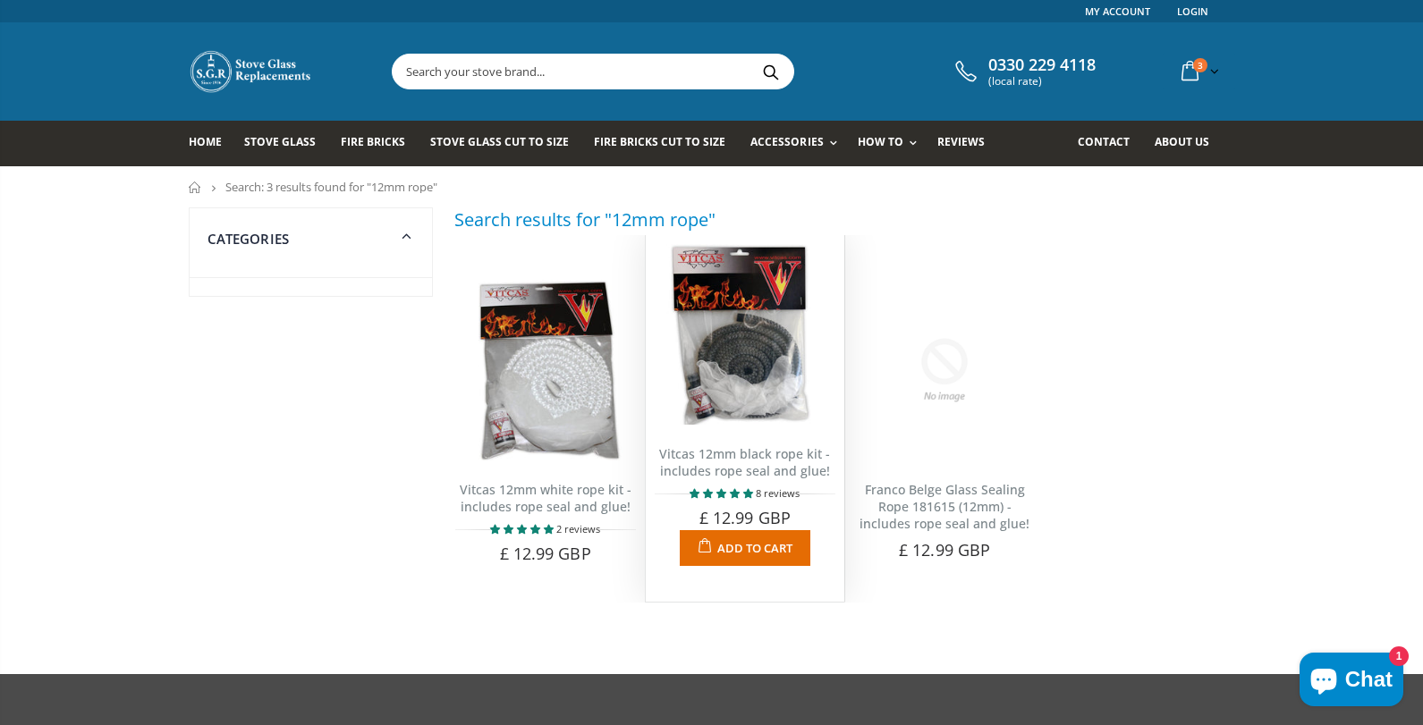
click at [747, 455] on link "Vitcas 12mm black rope kit - includes rope seal and glue!" at bounding box center [744, 462] width 171 height 34
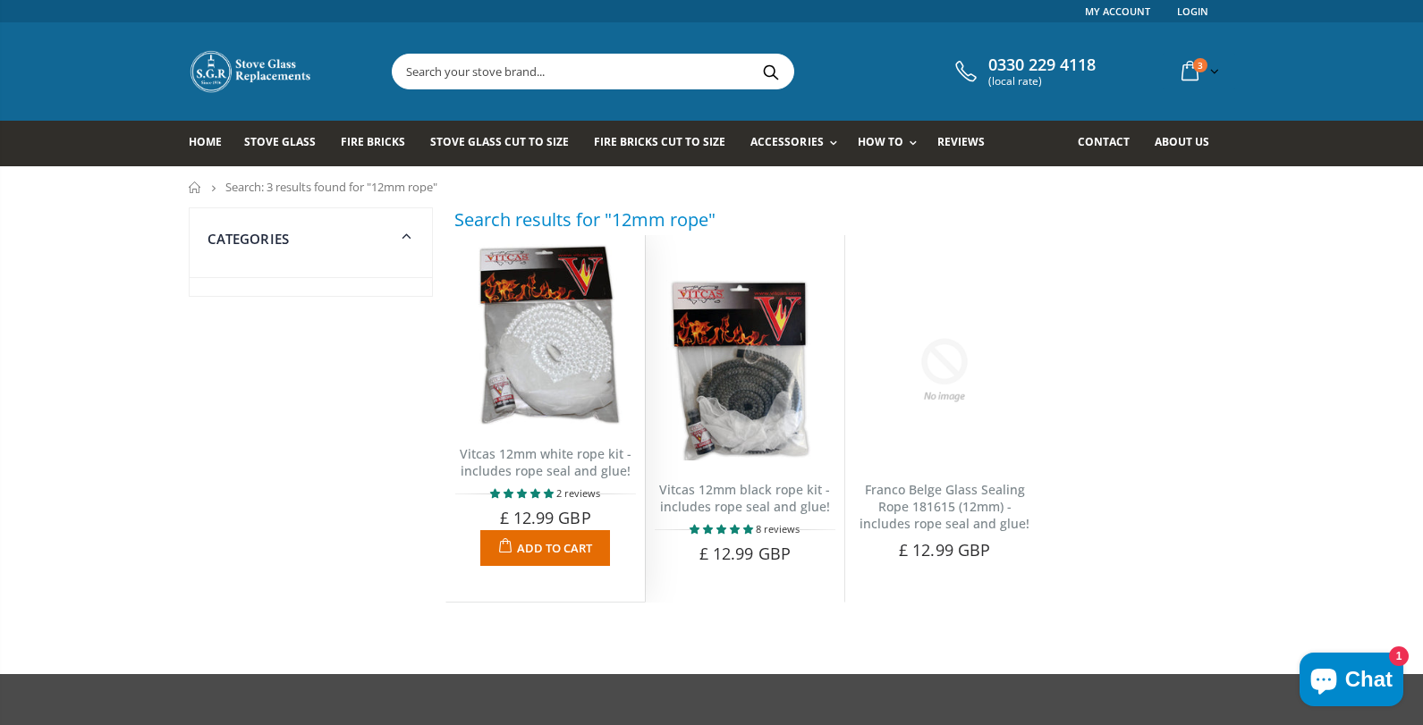
click at [535, 552] on span "Add to Cart" at bounding box center [554, 548] width 75 height 16
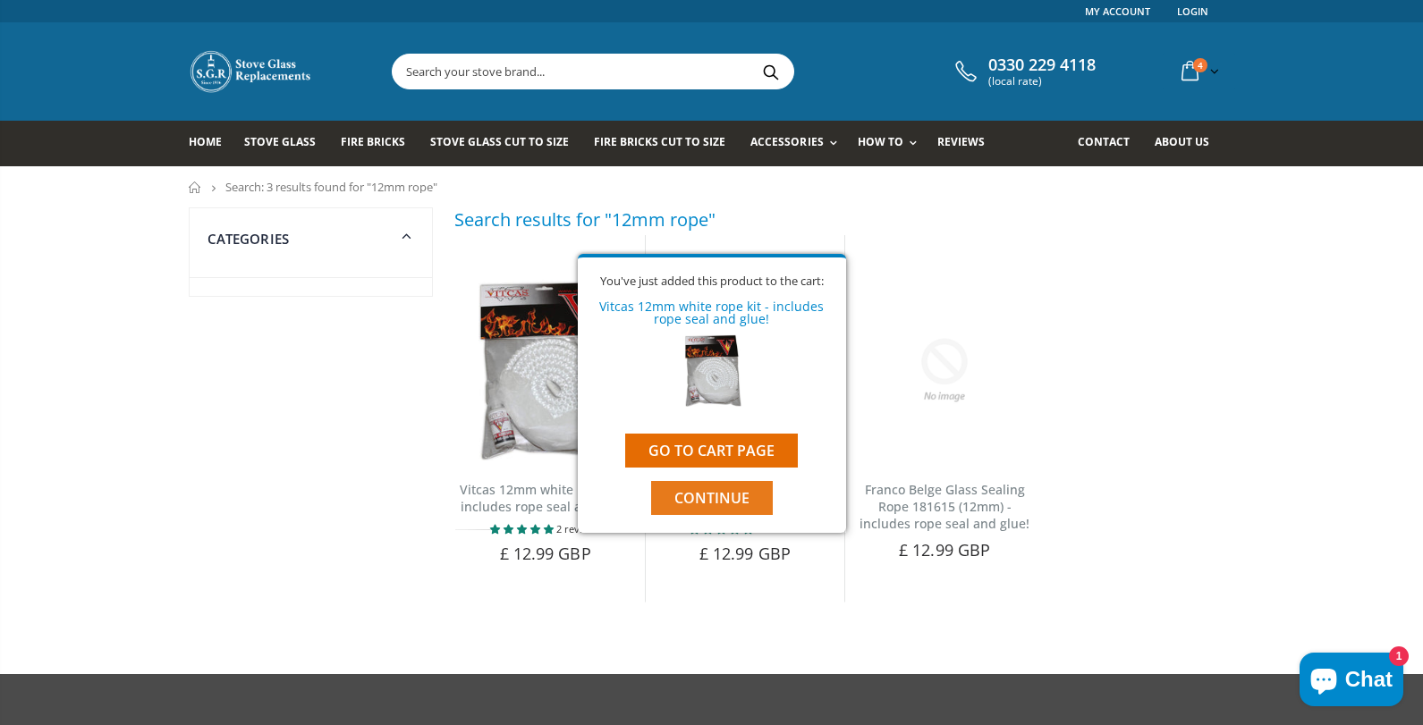
click at [703, 494] on span "Continue" at bounding box center [711, 498] width 75 height 20
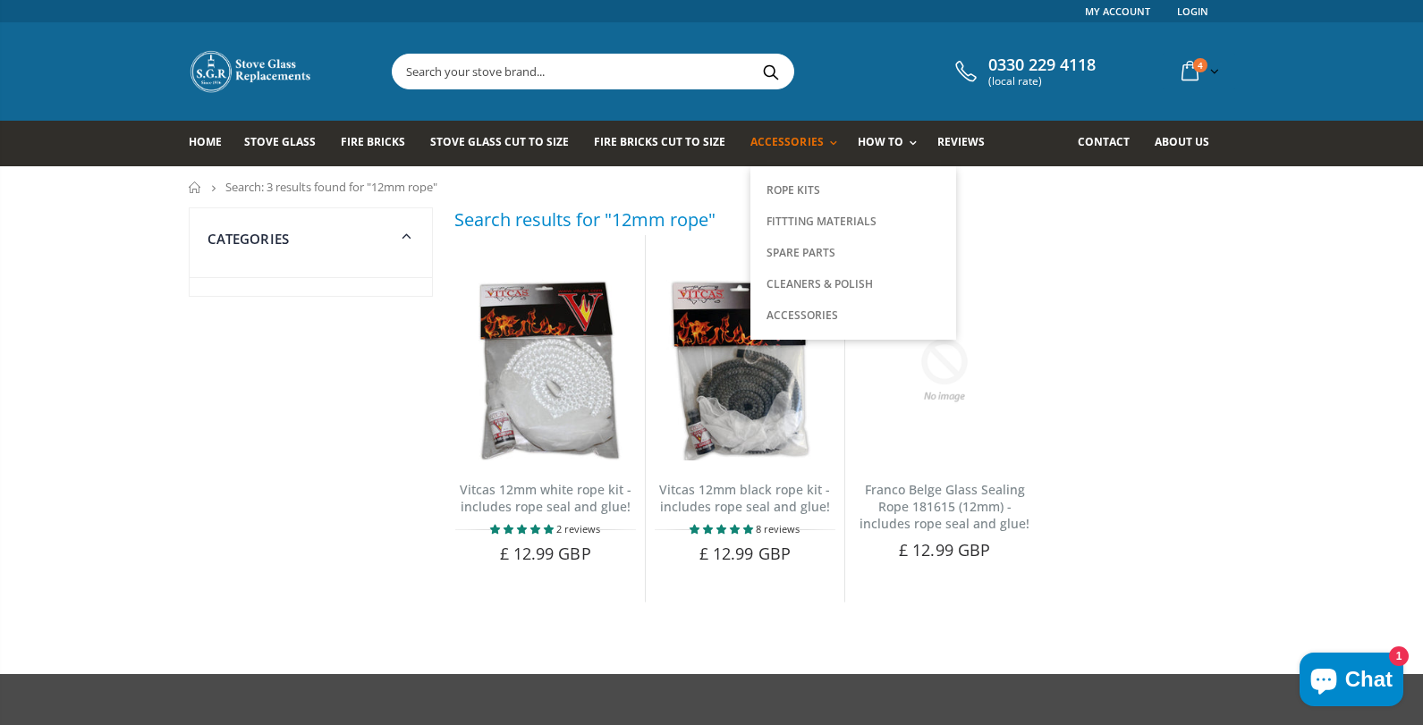
click at [804, 142] on span "Accessories" at bounding box center [786, 141] width 72 height 15
click at [783, 186] on link "Rope Kits" at bounding box center [853, 190] width 182 height 30
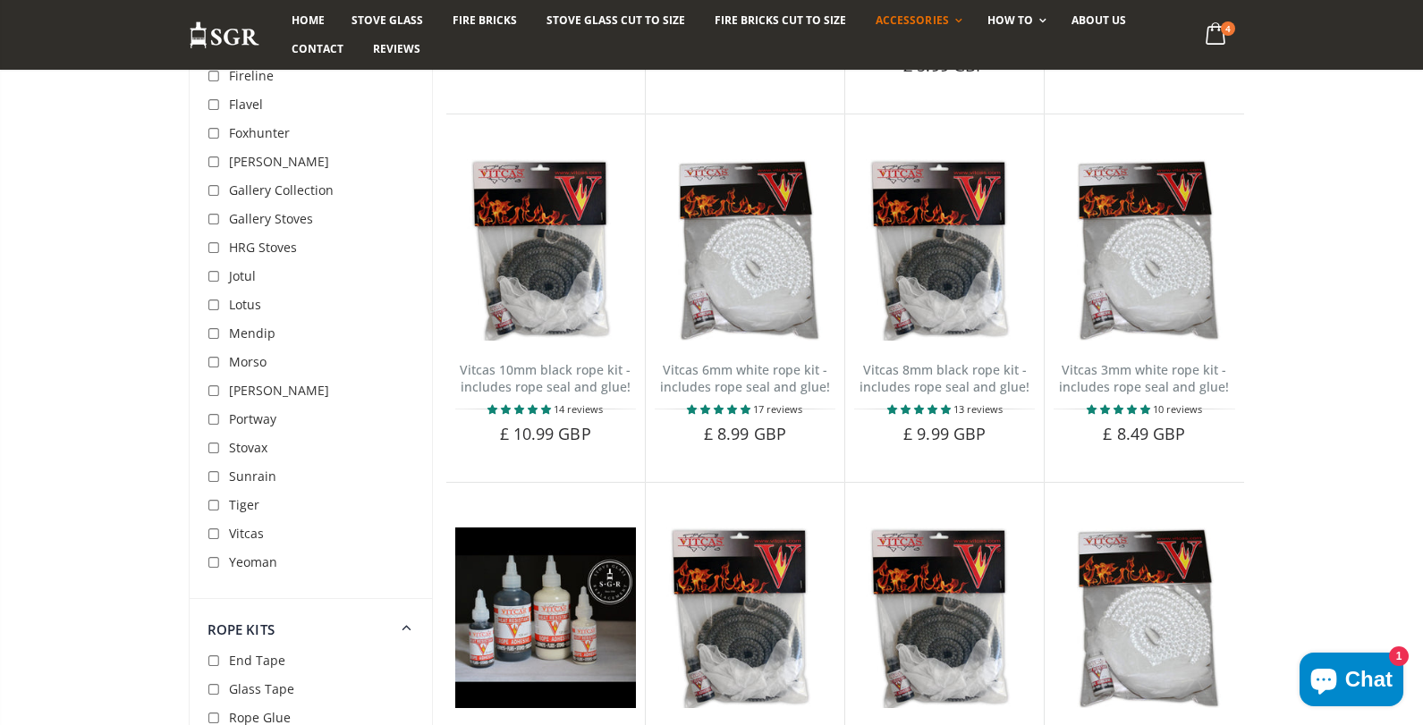
scroll to position [581, 0]
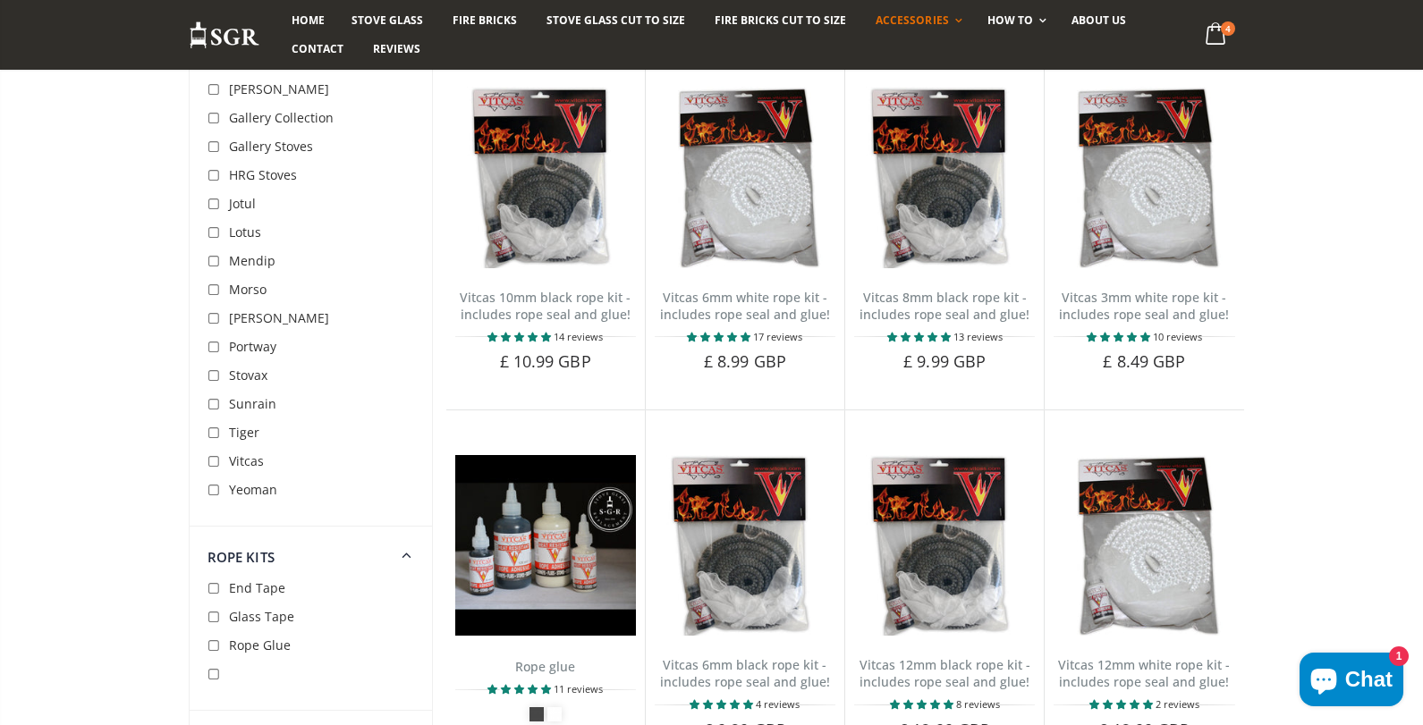
click at [215, 460] on input "checkbox" at bounding box center [216, 462] width 18 height 18
checkbox input "true"
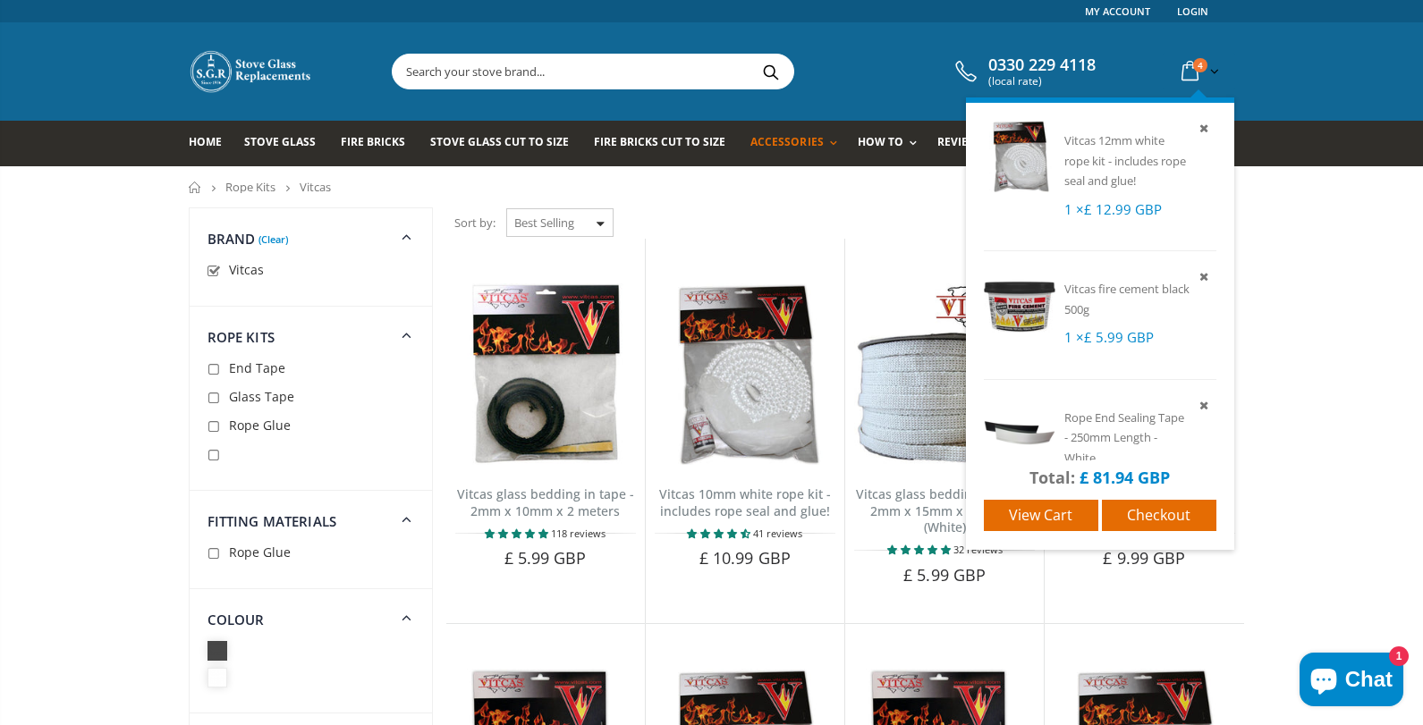
click at [1194, 71] on icon at bounding box center [1189, 71] width 31 height 32
click at [1042, 518] on span "View cart" at bounding box center [1040, 515] width 63 height 20
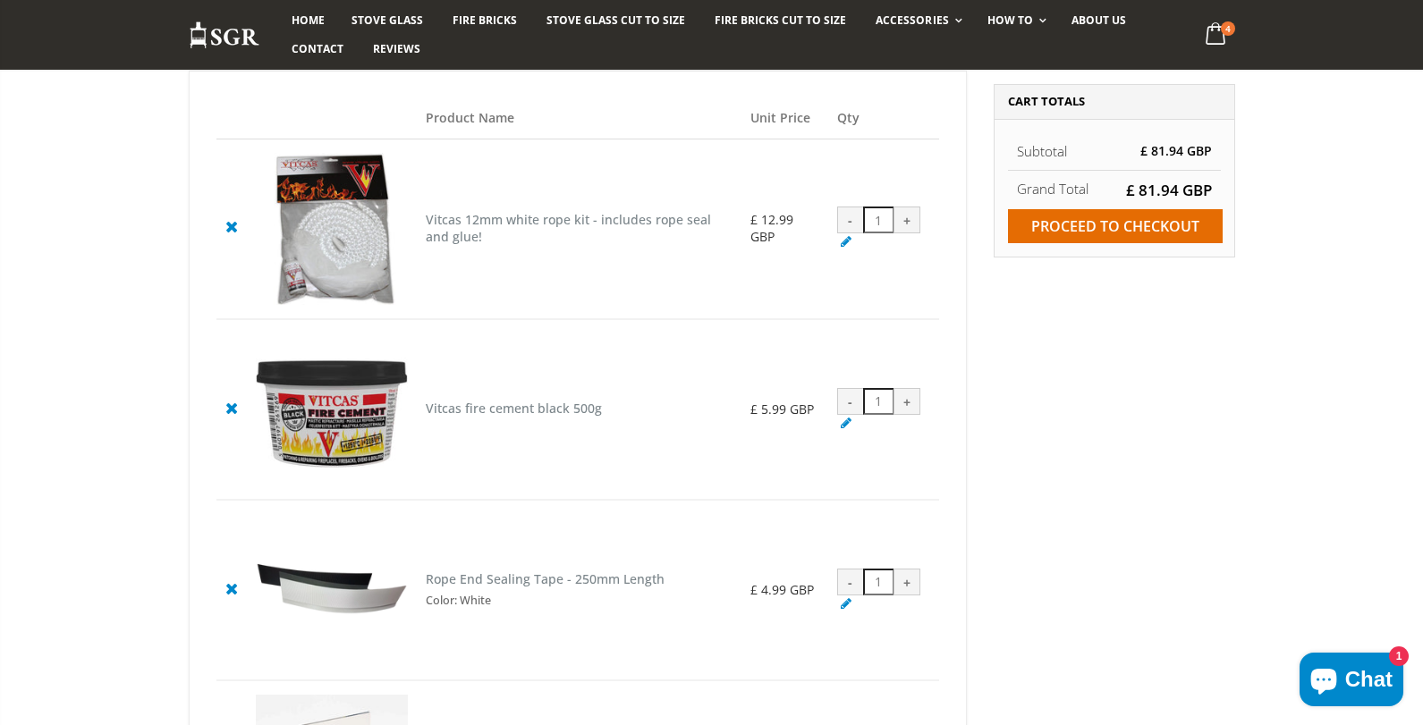
scroll to position [184, 0]
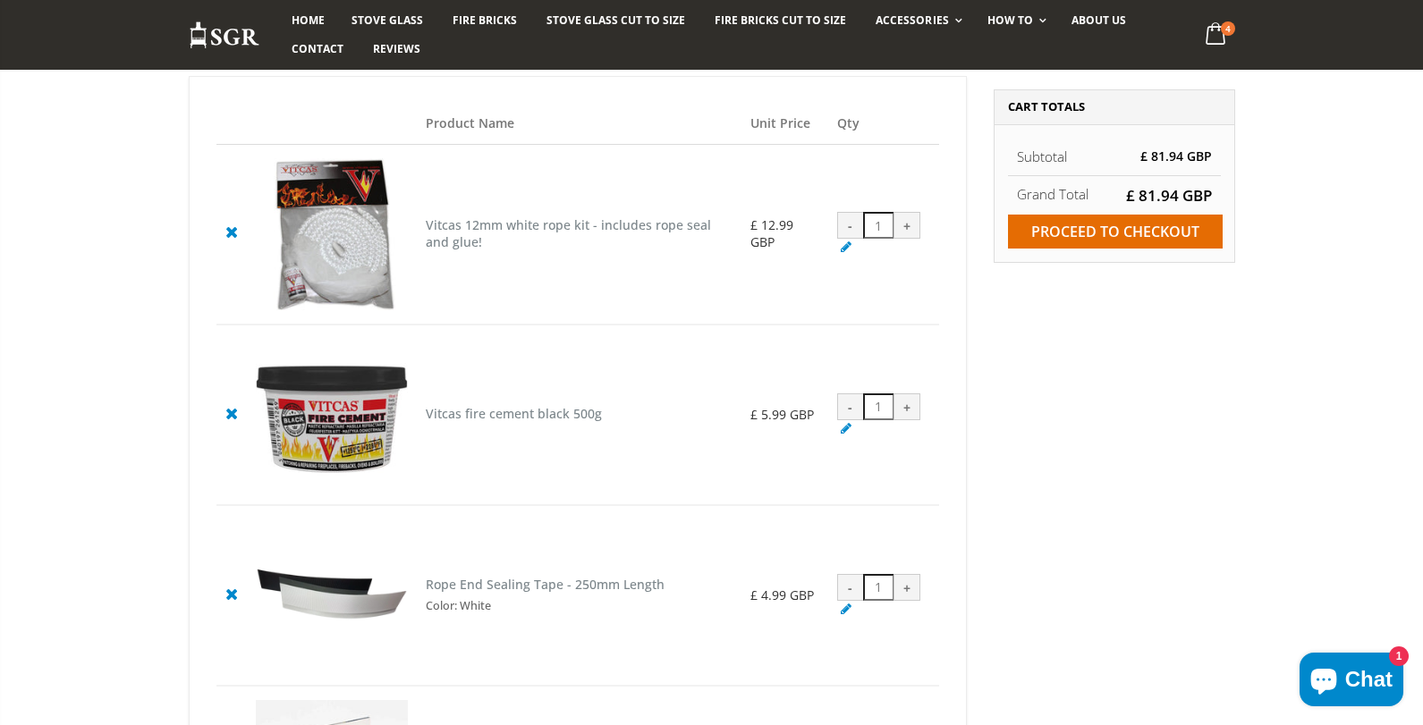
click at [457, 226] on cpc "Vitcas 12mm white rope kit - includes rope seal and glue!" at bounding box center [568, 233] width 285 height 34
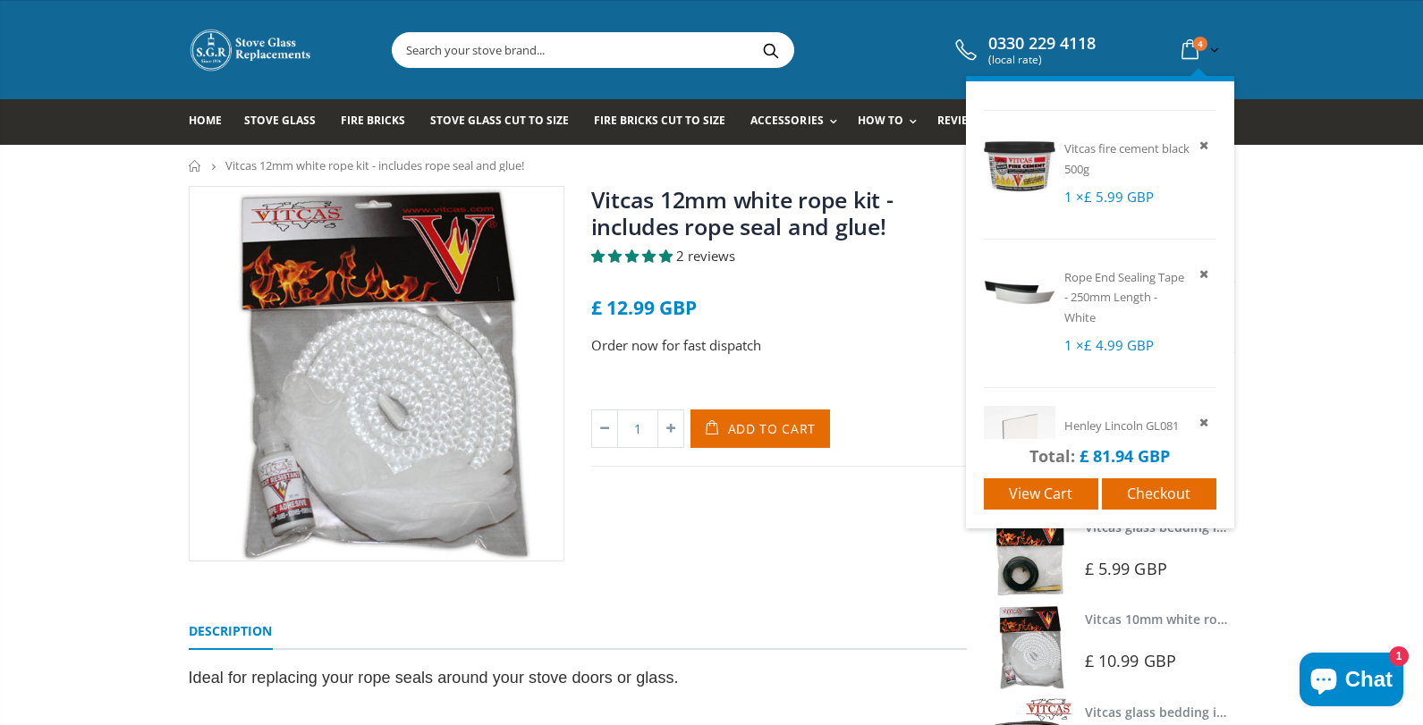
scroll to position [125, 0]
click at [1196, 271] on icon at bounding box center [1204, 267] width 16 height 16
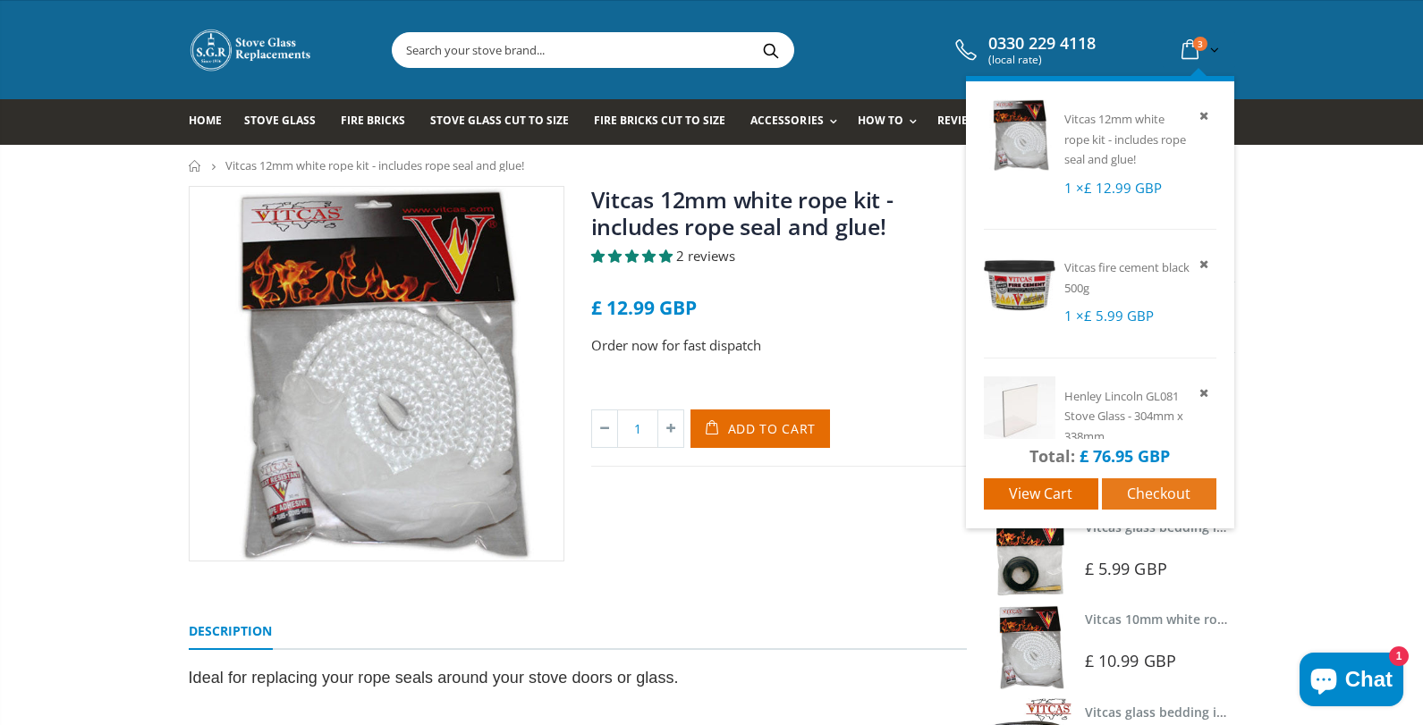
click at [1141, 489] on span "Checkout" at bounding box center [1158, 494] width 63 height 20
